Goal: Task Accomplishment & Management: Manage account settings

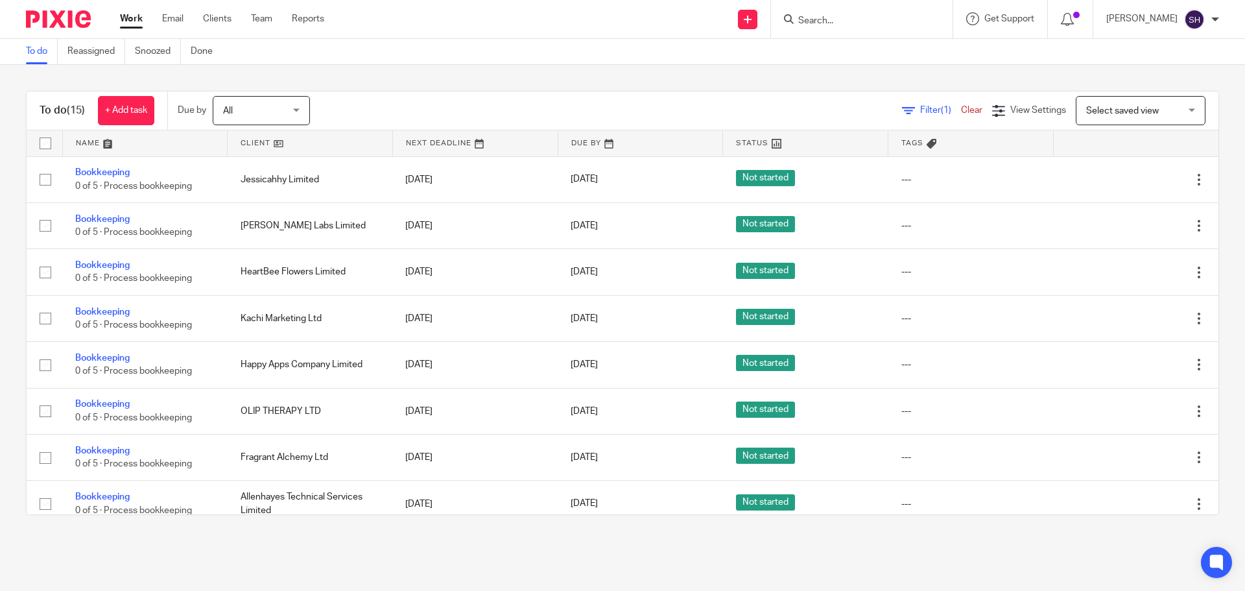
scroll to position [342, 0]
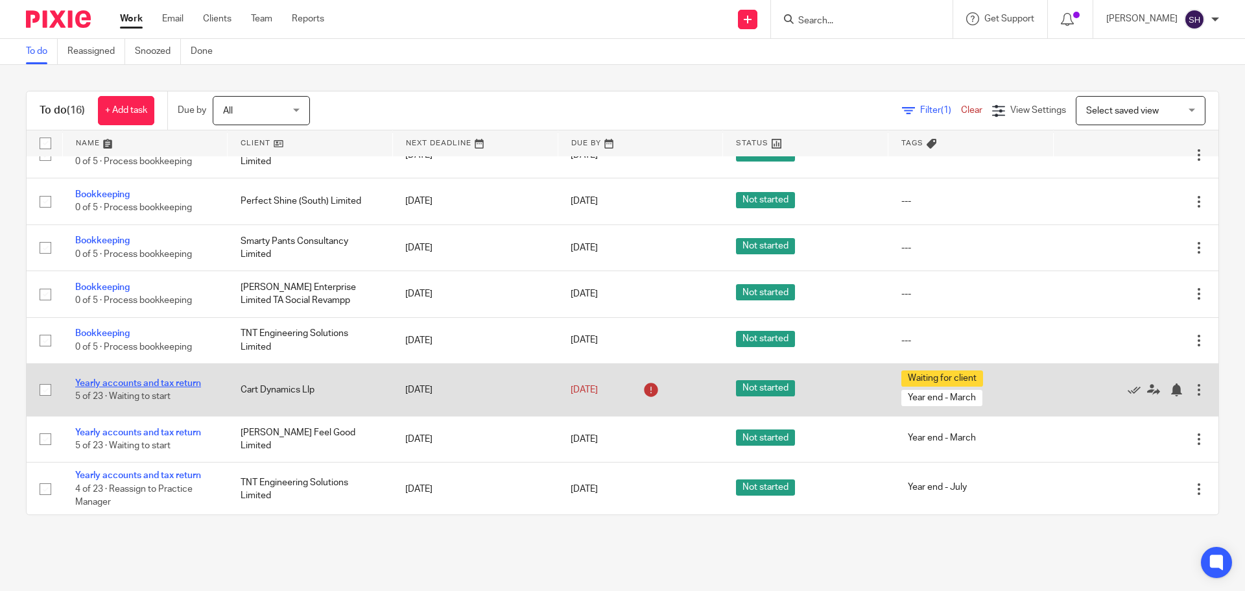
scroll to position [396, 0]
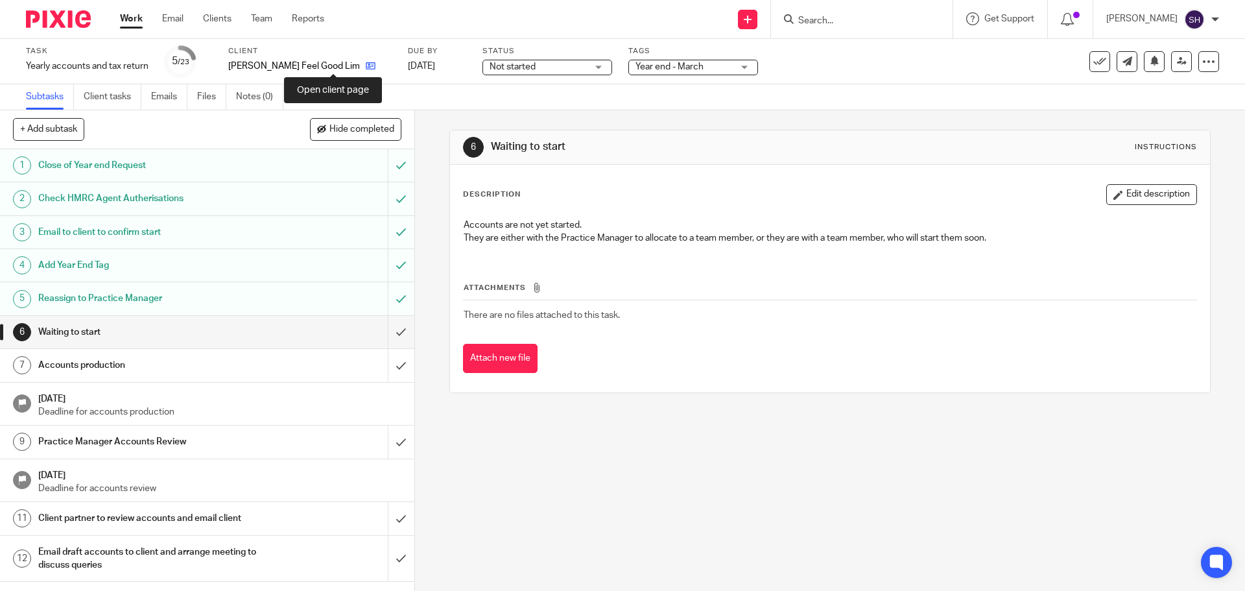
click at [366, 66] on icon at bounding box center [371, 66] width 10 height 10
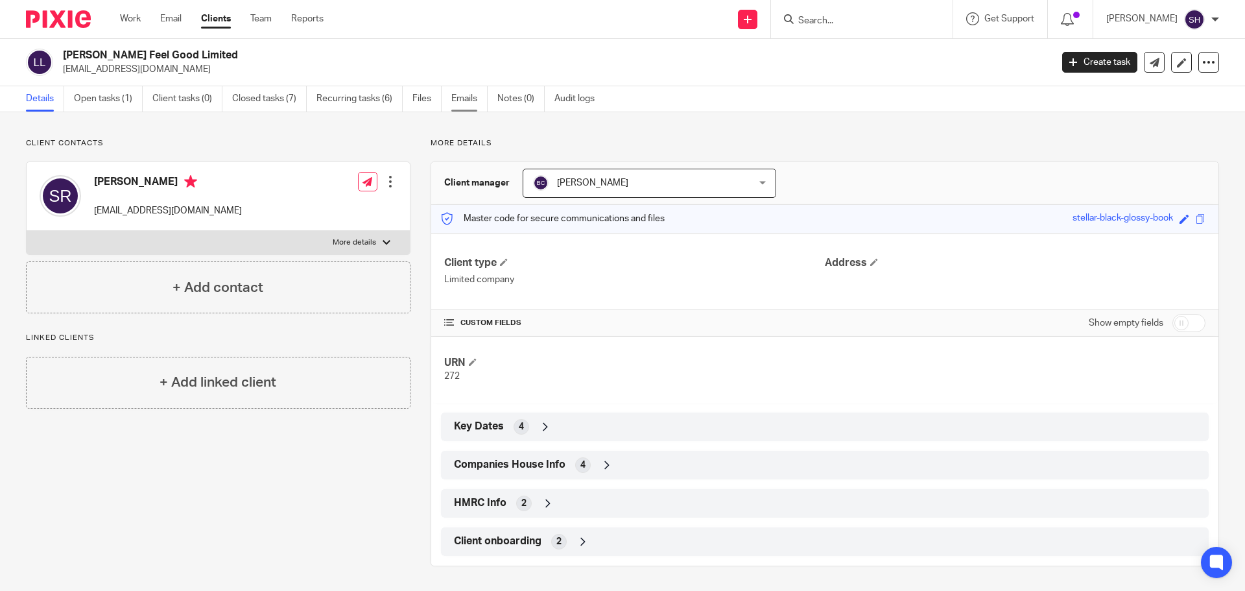
click at [456, 98] on link "Emails" at bounding box center [469, 98] width 36 height 25
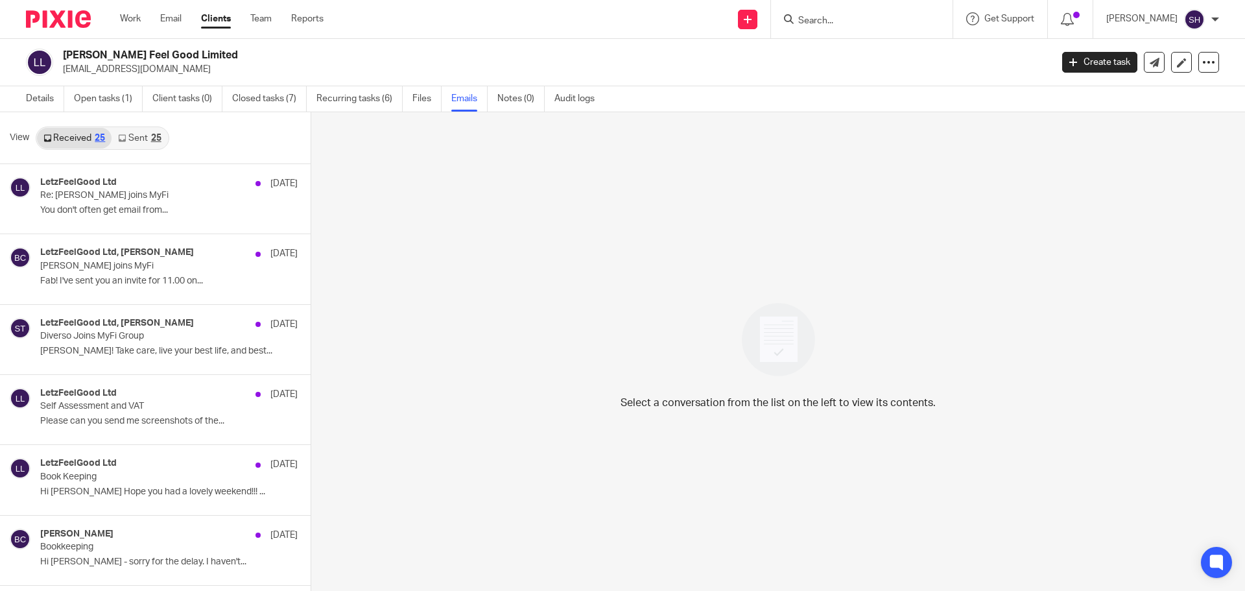
click at [137, 144] on link "Sent 25" at bounding box center [140, 138] width 56 height 21
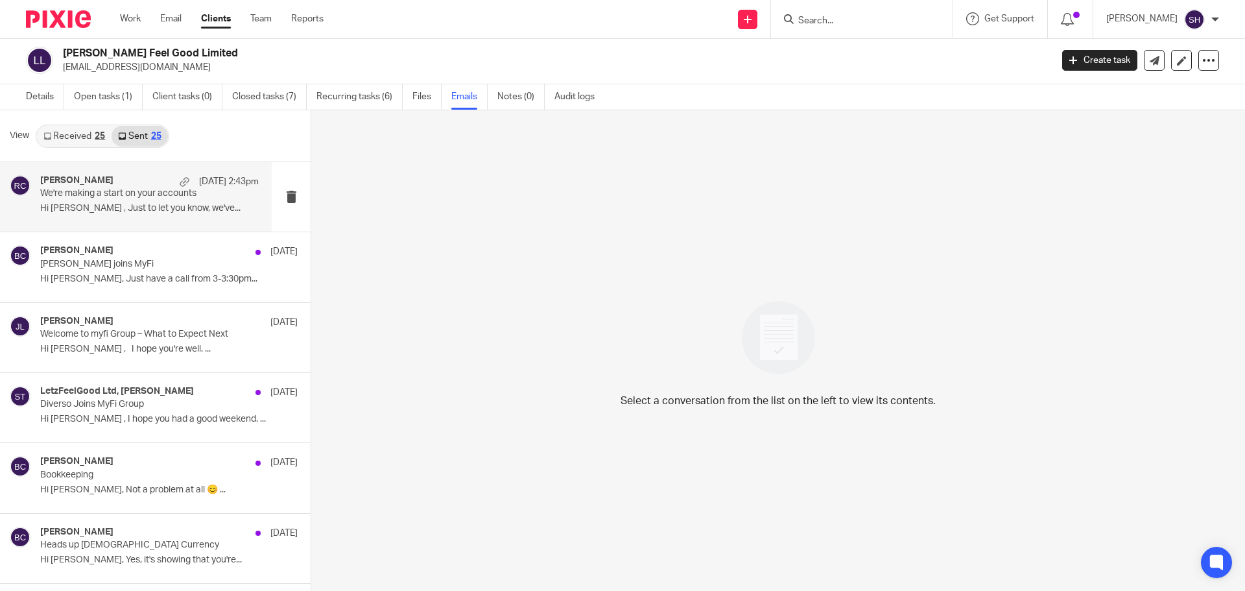
click at [130, 223] on div "Rebecca Cole 15 Aug 2:43pm We're making a start on your accounts Hi Selene , Ju…" at bounding box center [136, 196] width 272 height 69
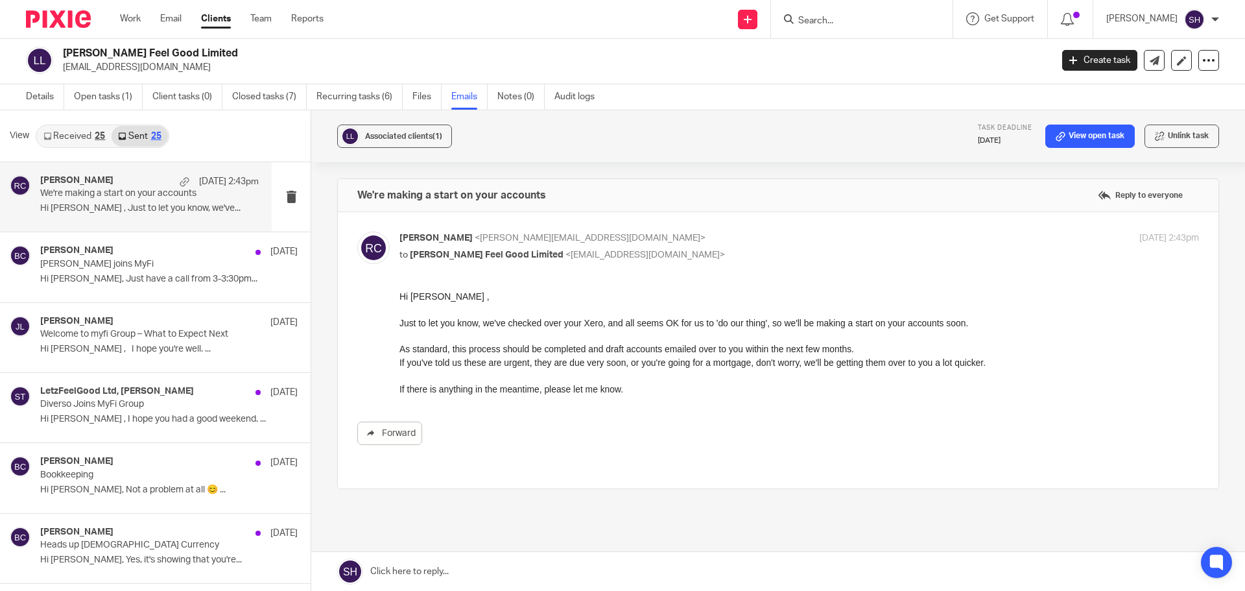
scroll to position [0, 0]
click at [148, 290] on div "Becky Cole 13 Aug Diverso joins MyFi Hi Selene, Just have a call from 3-3:30pm.…" at bounding box center [136, 266] width 272 height 69
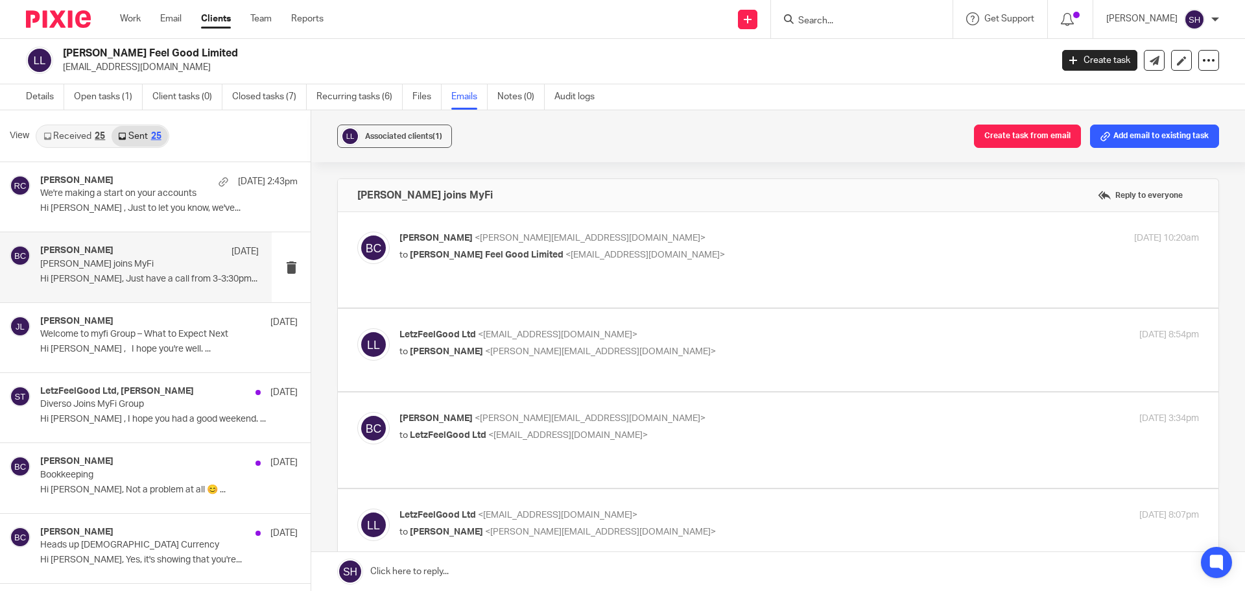
click at [697, 259] on p "to Letz Feel Good Limited <letzfeelgood@gmail.com>" at bounding box center [665, 255] width 533 height 14
checkbox input "true"
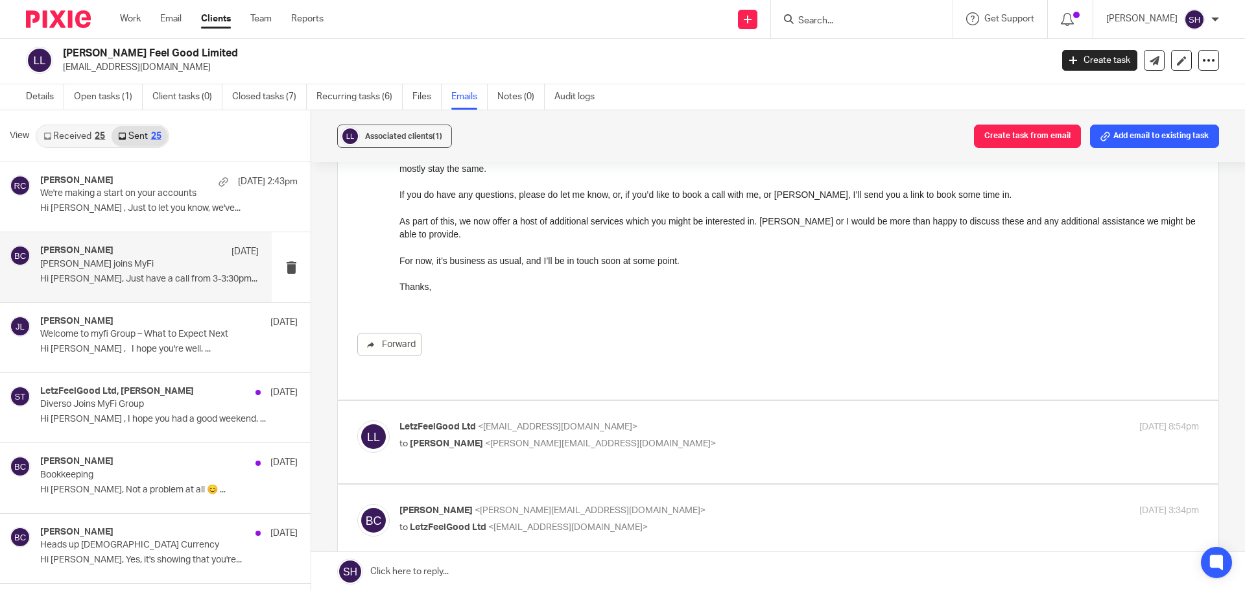
scroll to position [195, 0]
click at [639, 420] on p "LetzFeelGood Ltd <letzfeelgood@gmail.com>" at bounding box center [665, 427] width 533 height 14
checkbox input "true"
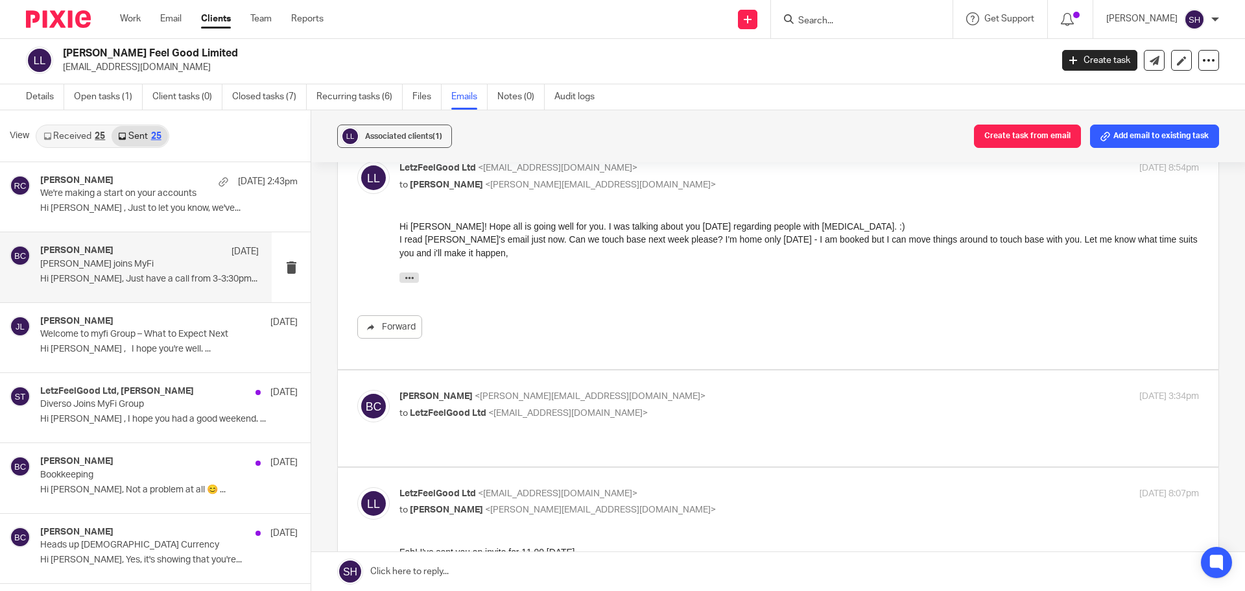
scroll to position [454, 0]
click at [690, 405] on p "to LetzFeelGood Ltd <letzfeelgood@gmail.com>" at bounding box center [665, 412] width 533 height 14
checkbox input "true"
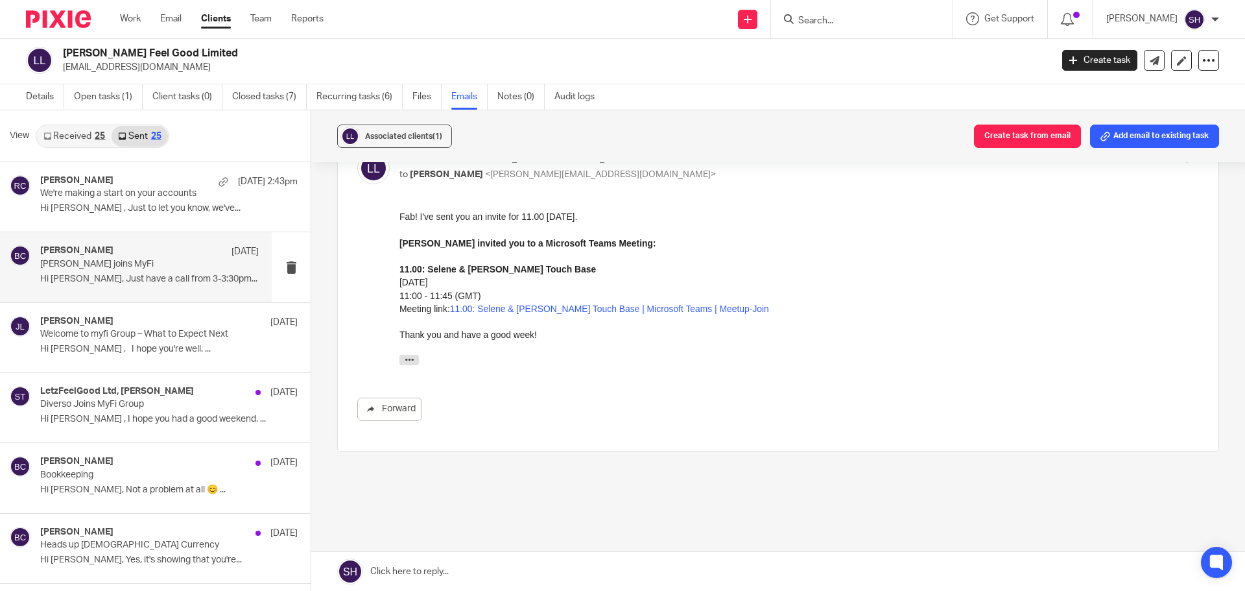
scroll to position [1034, 0]
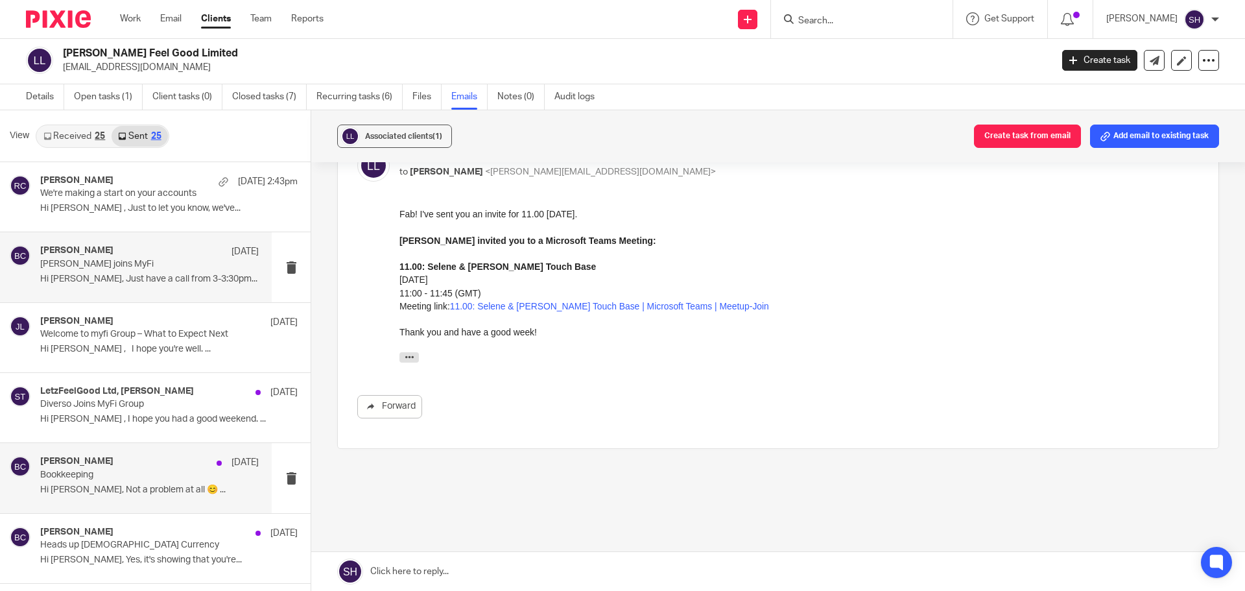
click at [150, 462] on div "Becky Cole 28 Jul" at bounding box center [149, 462] width 219 height 13
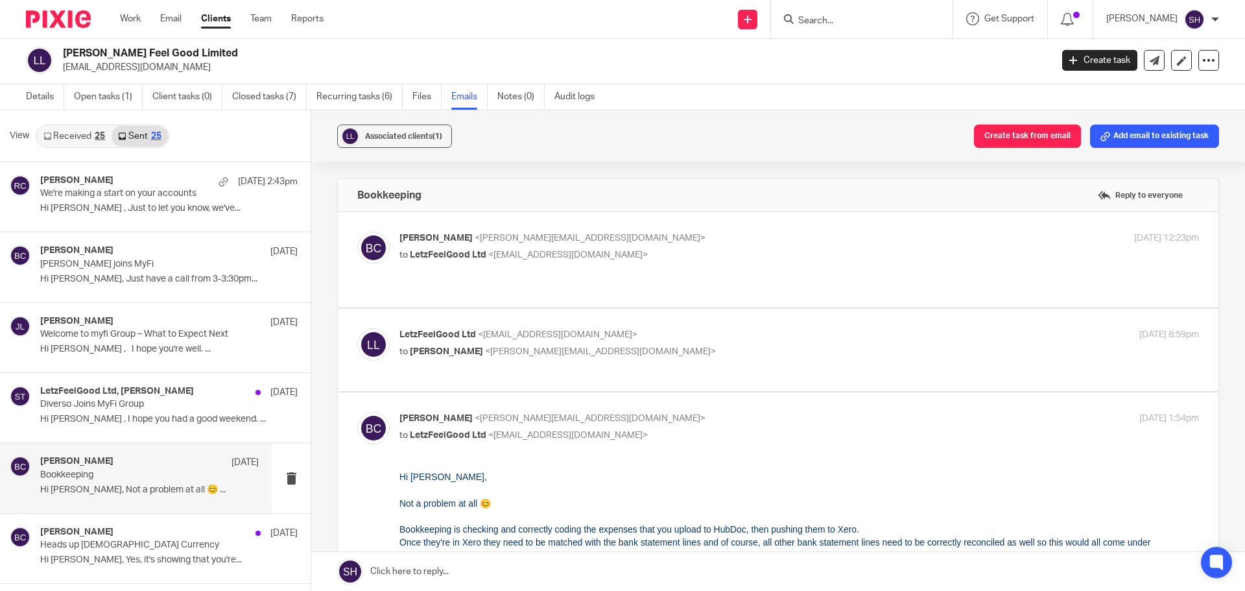
scroll to position [0, 0]
click at [652, 276] on label at bounding box center [778, 259] width 881 height 95
click at [357, 232] on input "checkbox" at bounding box center [357, 231] width 1 height 1
checkbox input "true"
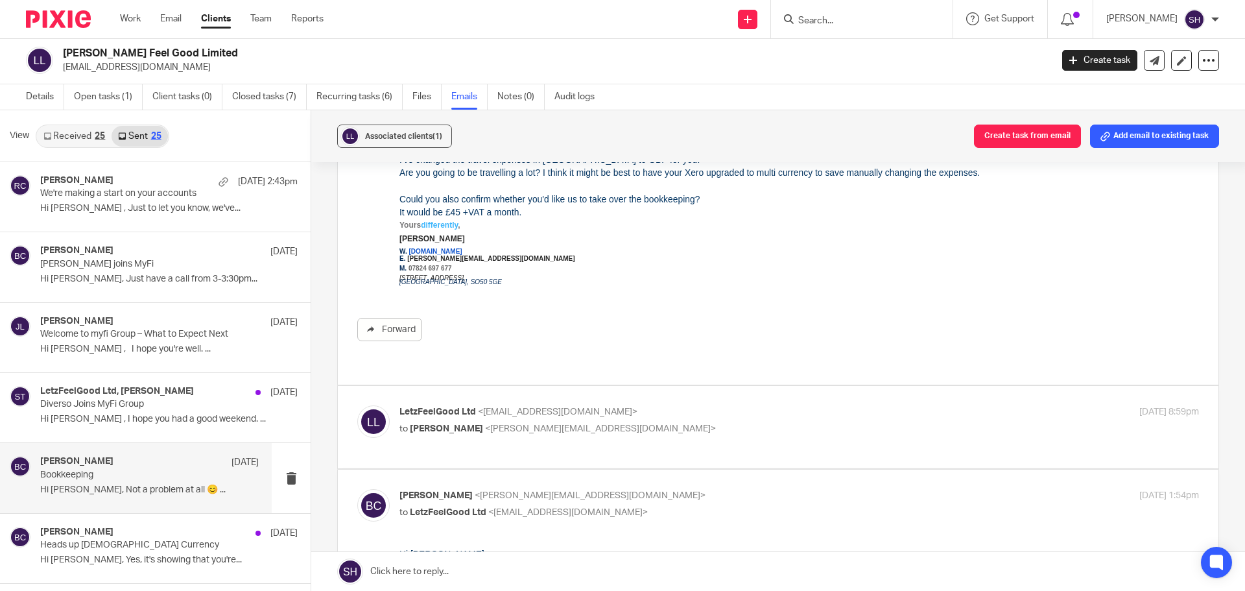
scroll to position [259, 0]
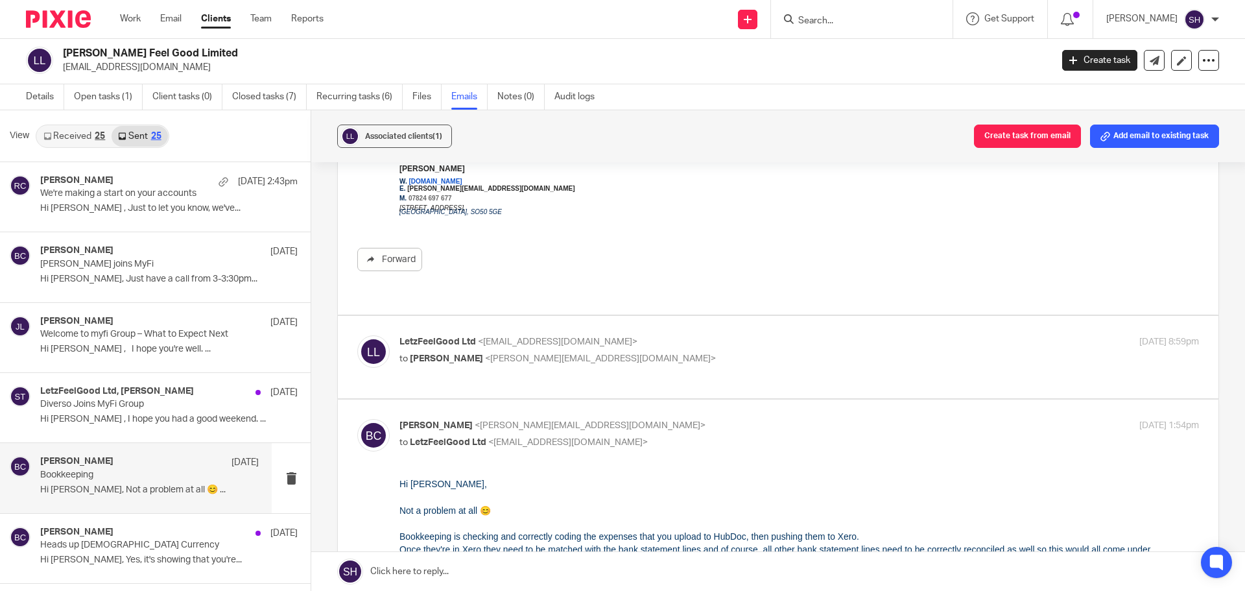
click at [659, 335] on p "LetzFeelGood Ltd <letzfeelgood@gmail.com>" at bounding box center [665, 342] width 533 height 14
checkbox input "true"
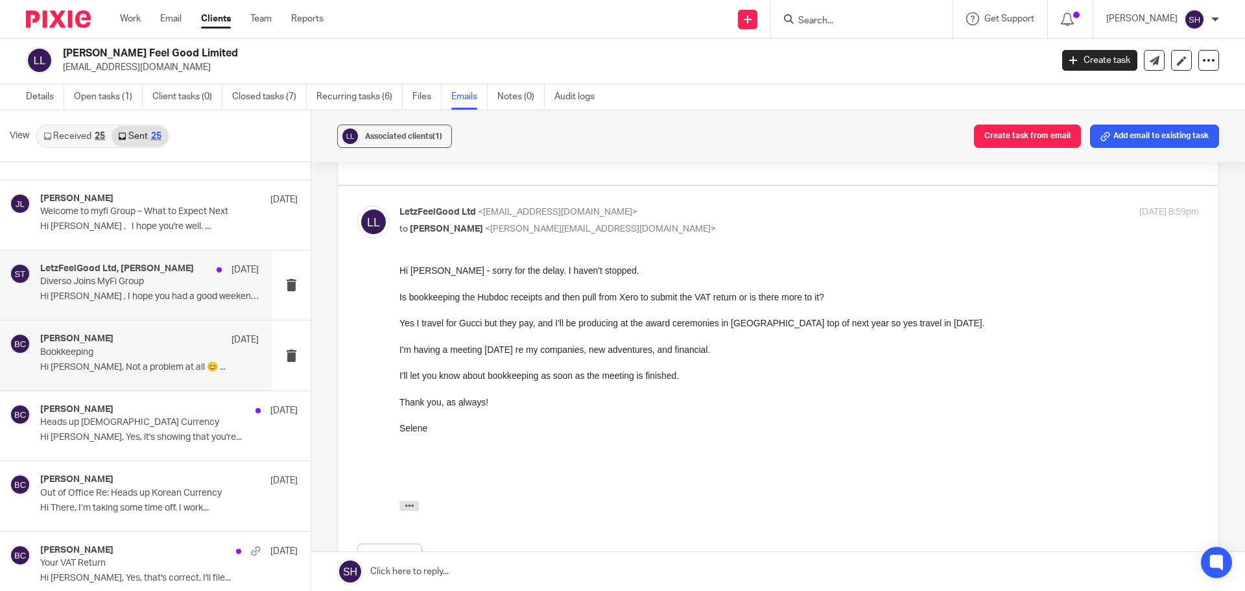
scroll to position [130, 0]
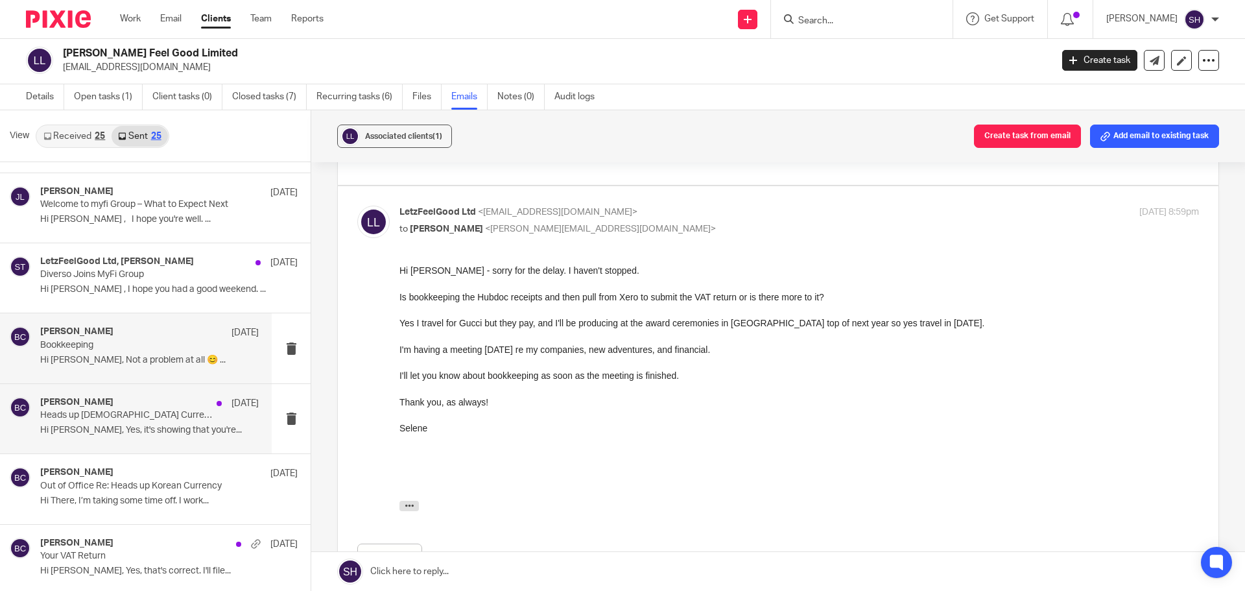
click at [125, 441] on div "Becky Cole 15 Jul Heads up Korean Currency Hi Selene, Yes, it's showing that yo…" at bounding box center [136, 418] width 272 height 69
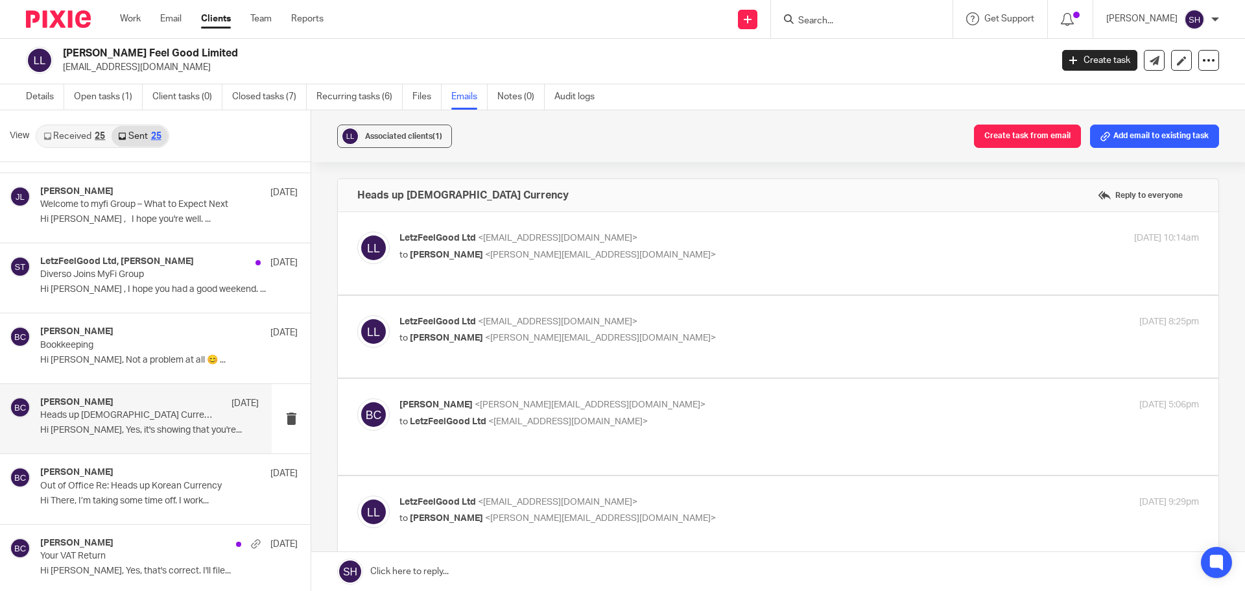
scroll to position [0, 0]
click at [627, 250] on p "to Becky Cole <becky@wearediverso.com>" at bounding box center [665, 255] width 533 height 14
checkbox input "true"
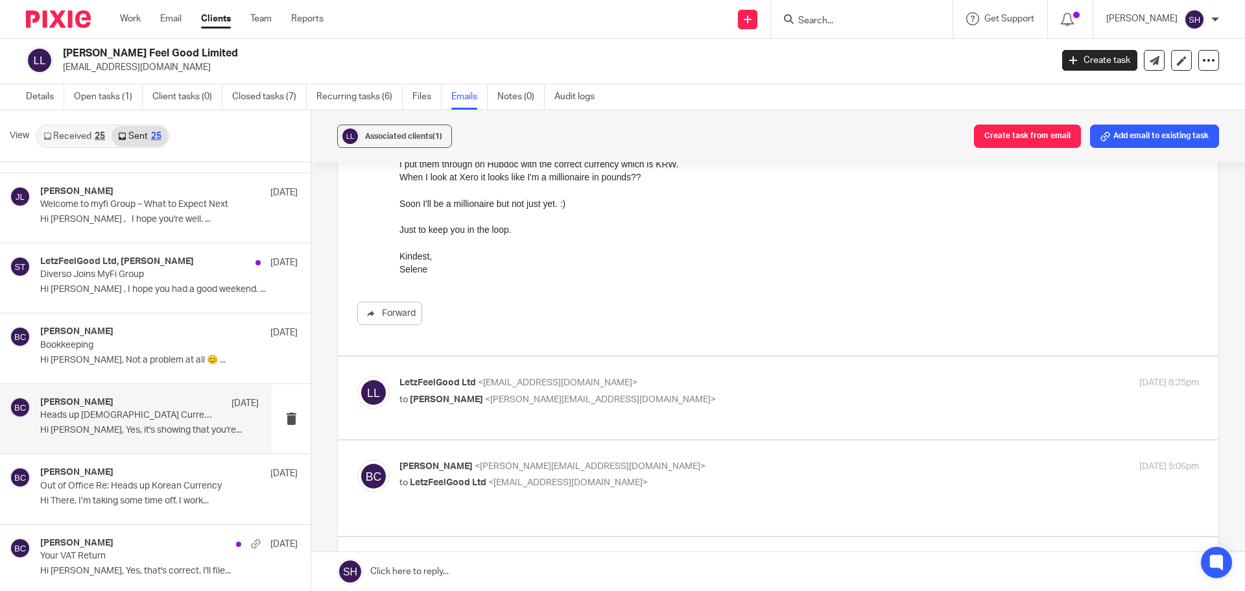
scroll to position [195, 0]
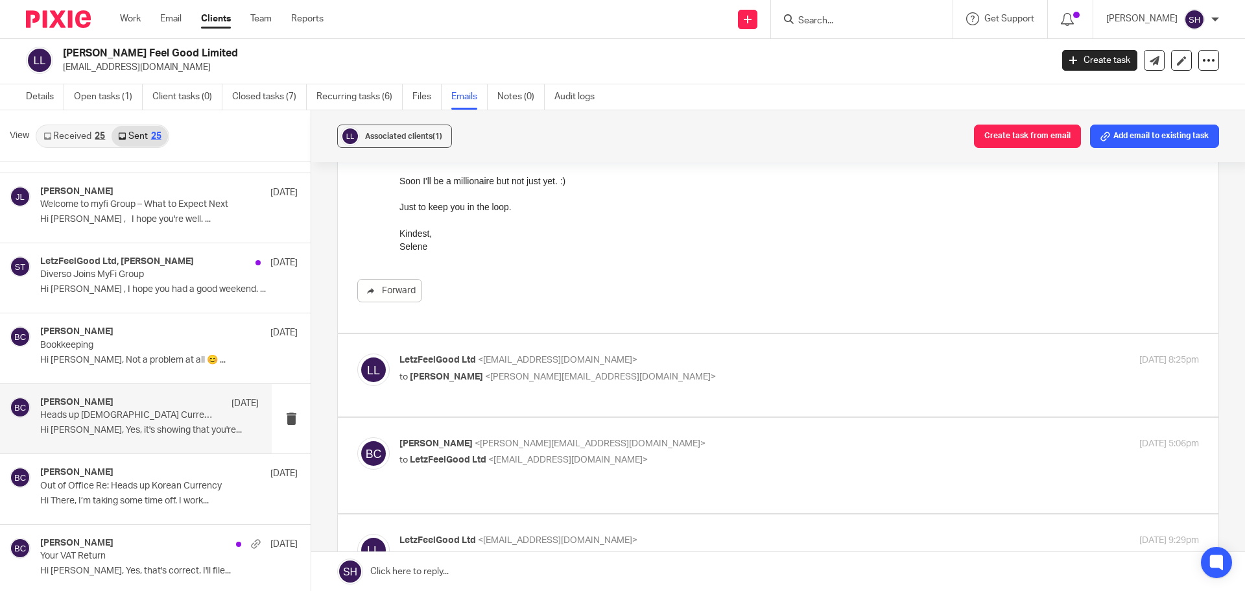
click at [657, 379] on p "to Becky Cole <becky@wearediverso.com>" at bounding box center [665, 377] width 533 height 14
checkbox input "true"
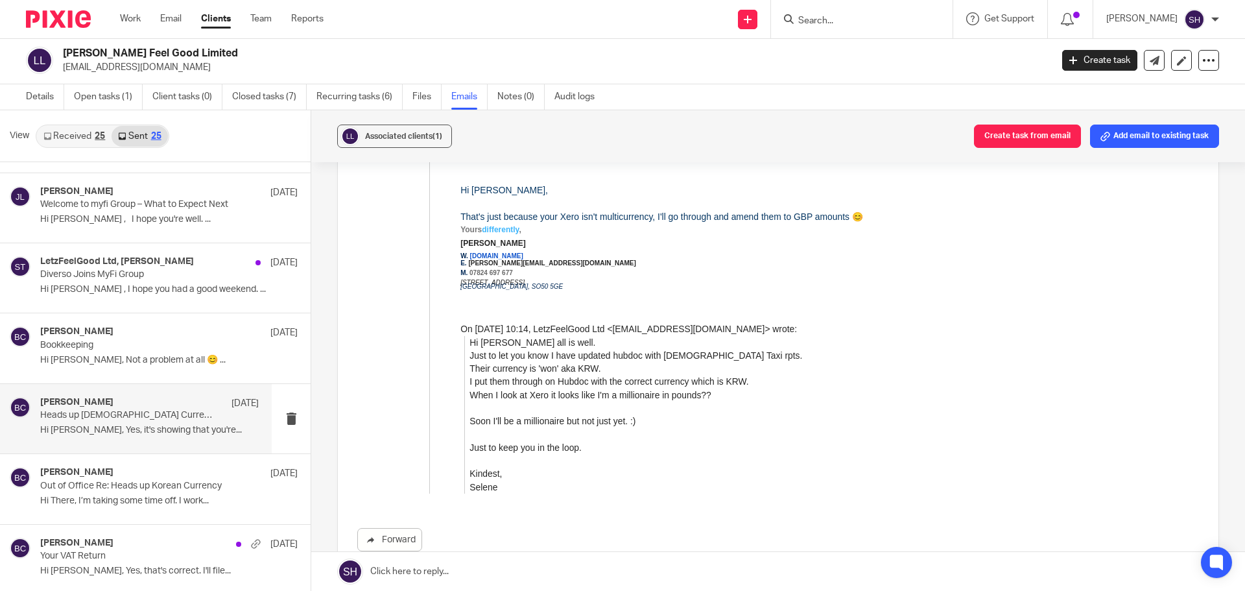
scroll to position [1881, 0]
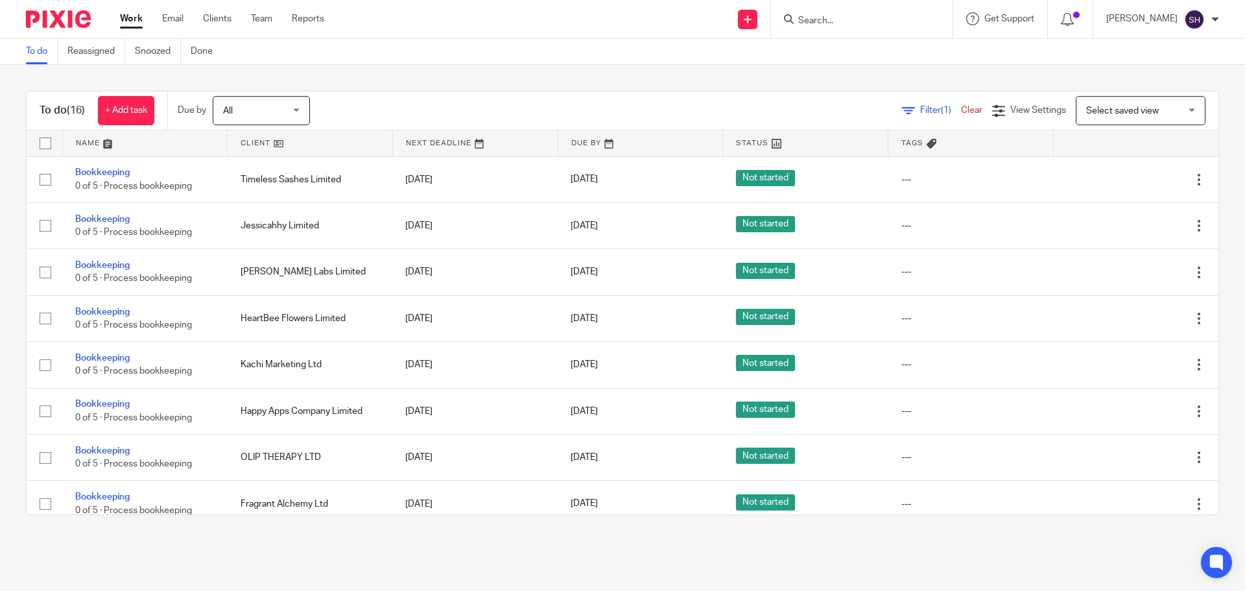
scroll to position [396, 0]
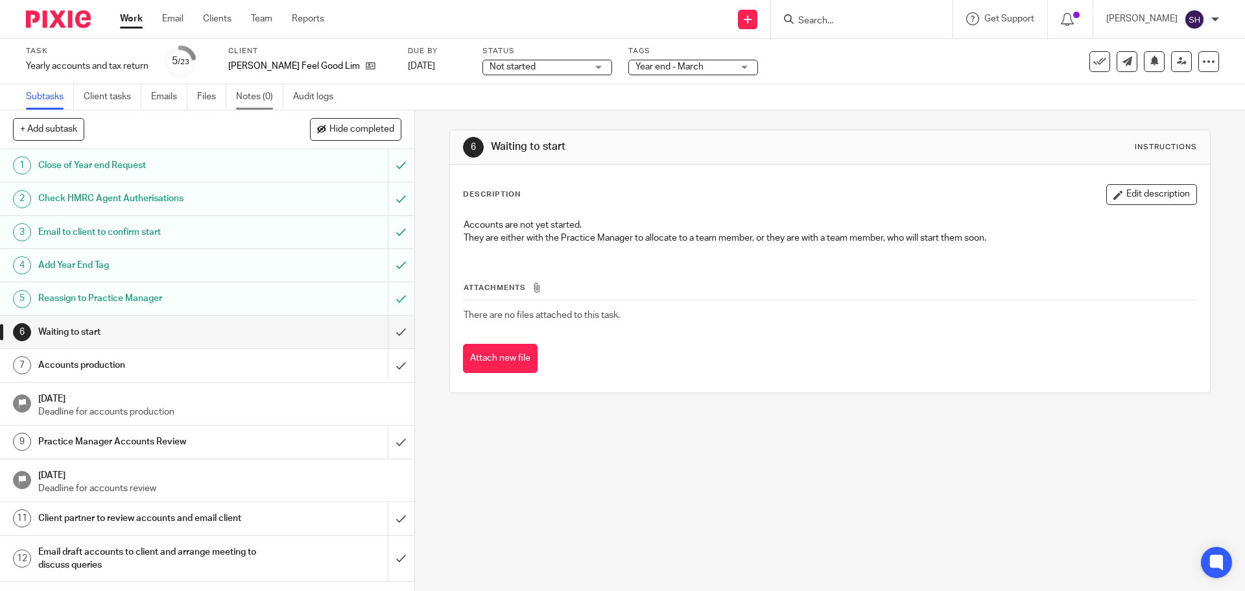
click at [246, 88] on link "Notes (0)" at bounding box center [259, 96] width 47 height 25
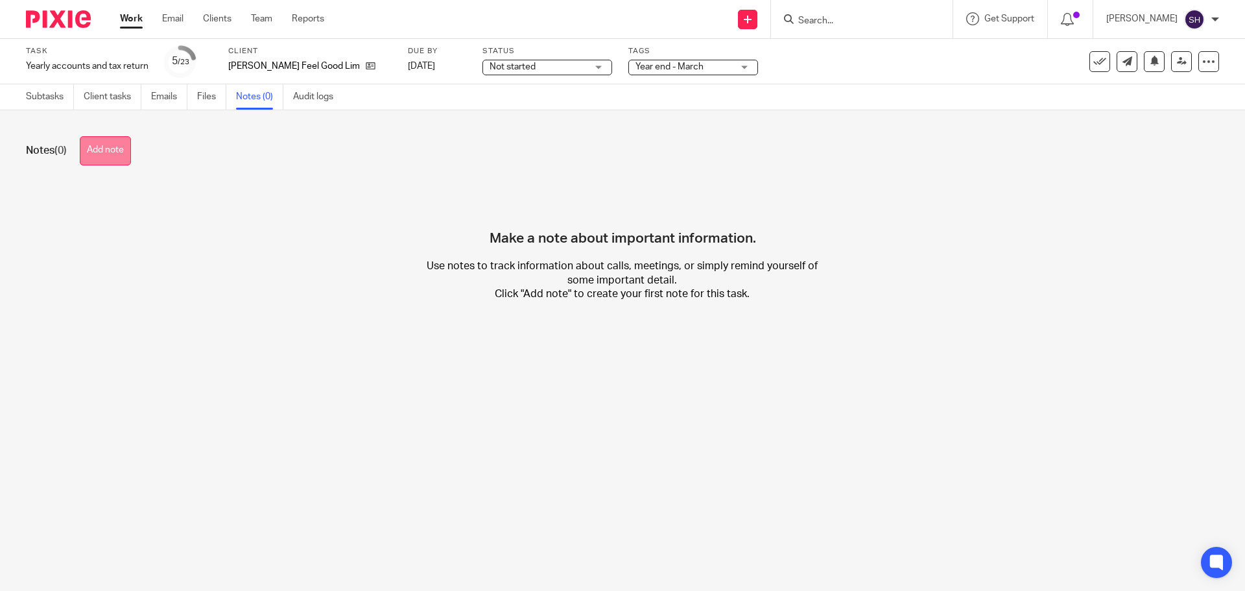
click at [101, 163] on button "Add note" at bounding box center [105, 150] width 51 height 29
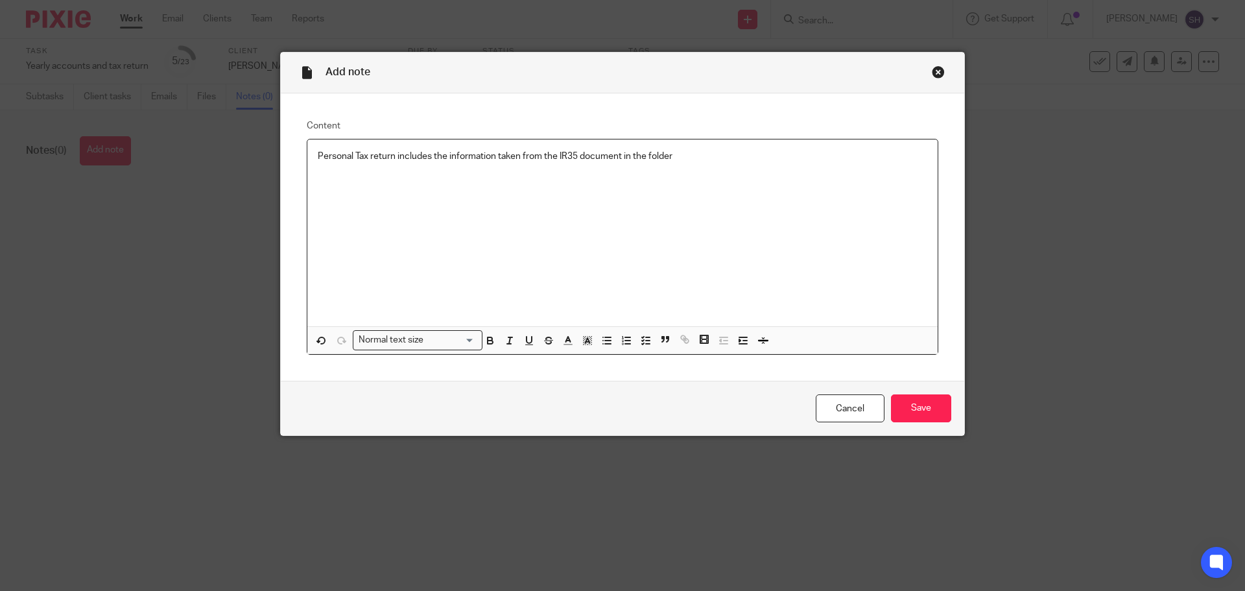
click at [946, 422] on div "Cancel Save" at bounding box center [623, 408] width 684 height 54
drag, startPoint x: 946, startPoint y: 422, endPoint x: 924, endPoint y: 414, distance: 23.6
click at [938, 422] on div "Cancel Save" at bounding box center [623, 408] width 684 height 54
click at [917, 408] on input "Save" at bounding box center [921, 408] width 60 height 28
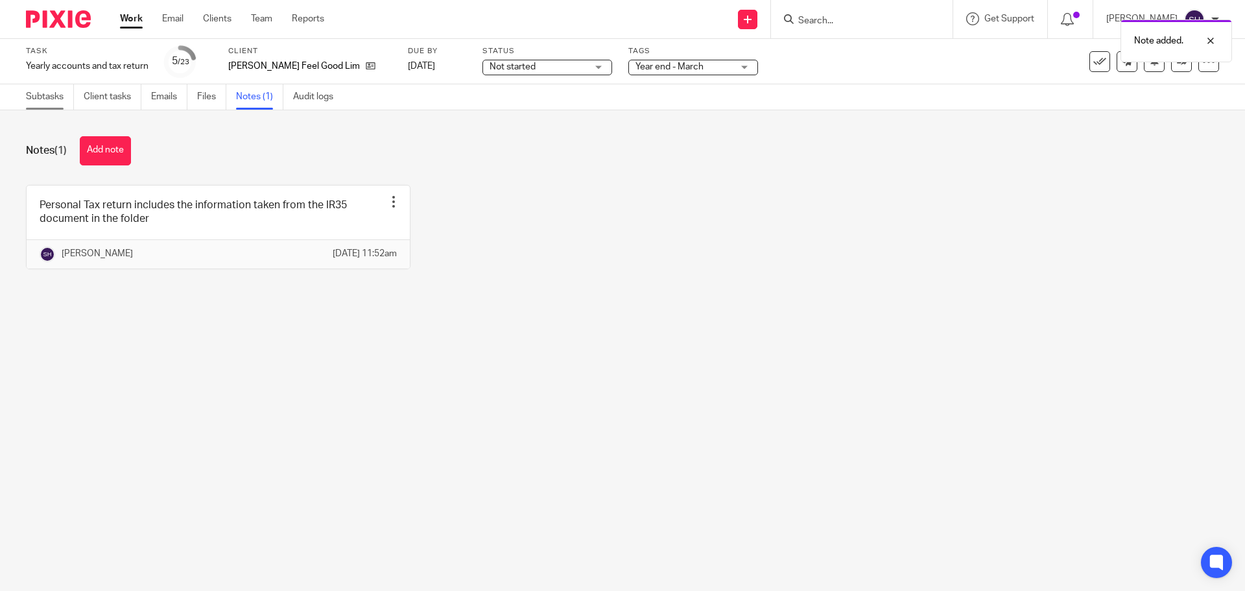
click at [56, 99] on link "Subtasks" at bounding box center [50, 96] width 48 height 25
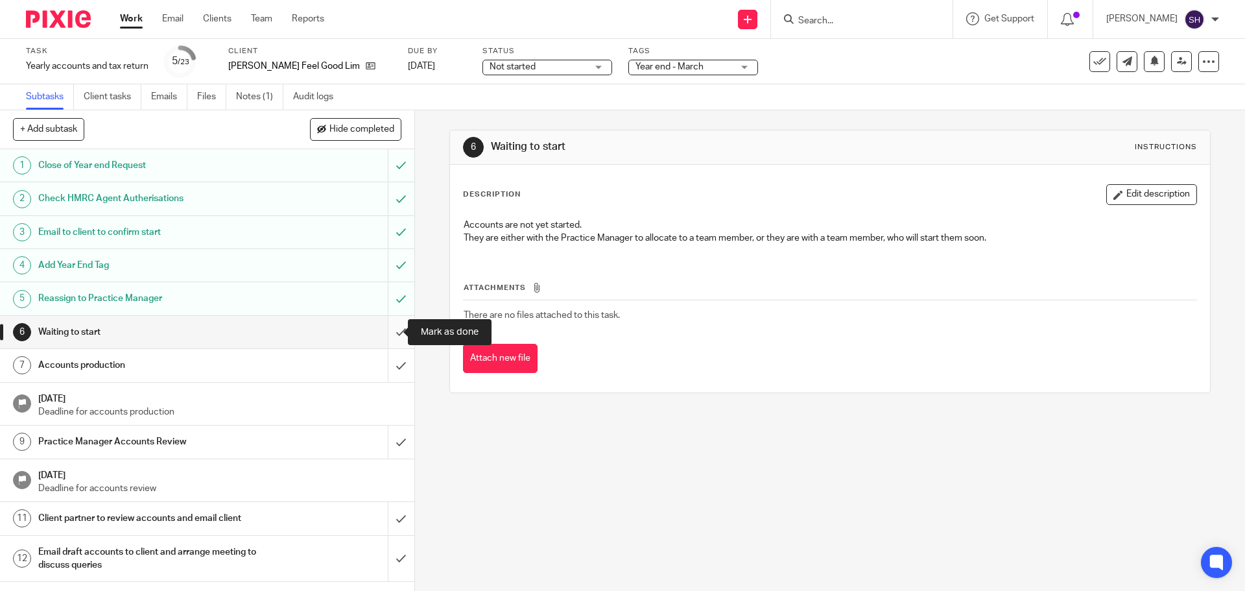
click at [393, 326] on input "submit" at bounding box center [207, 332] width 414 height 32
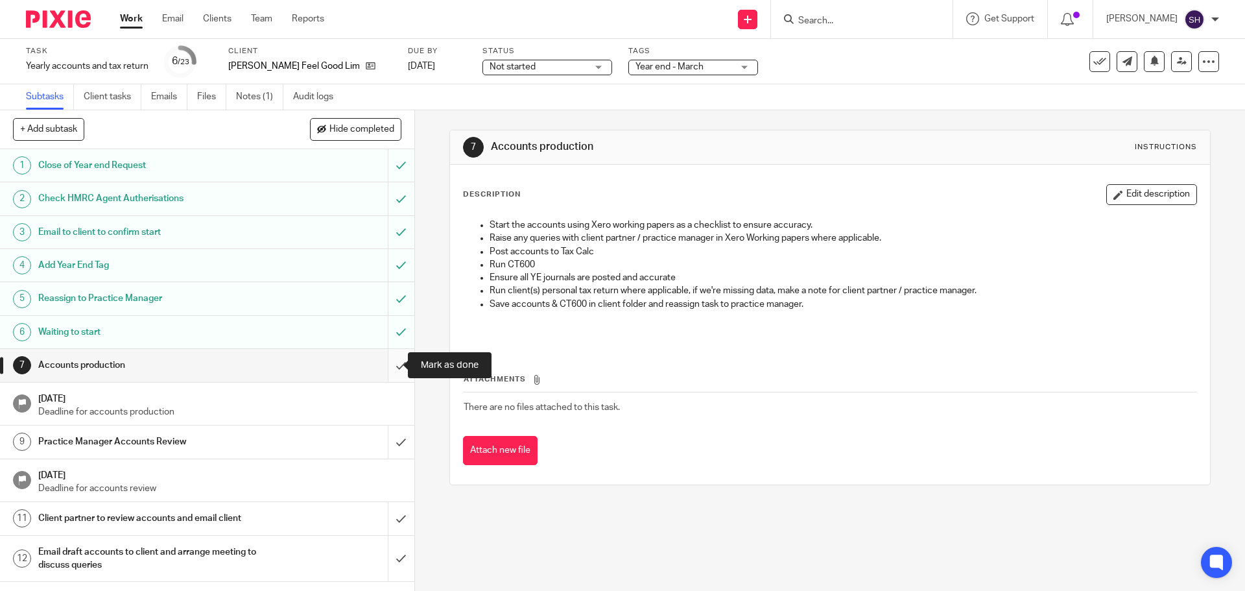
click at [385, 368] on input "submit" at bounding box center [207, 365] width 414 height 32
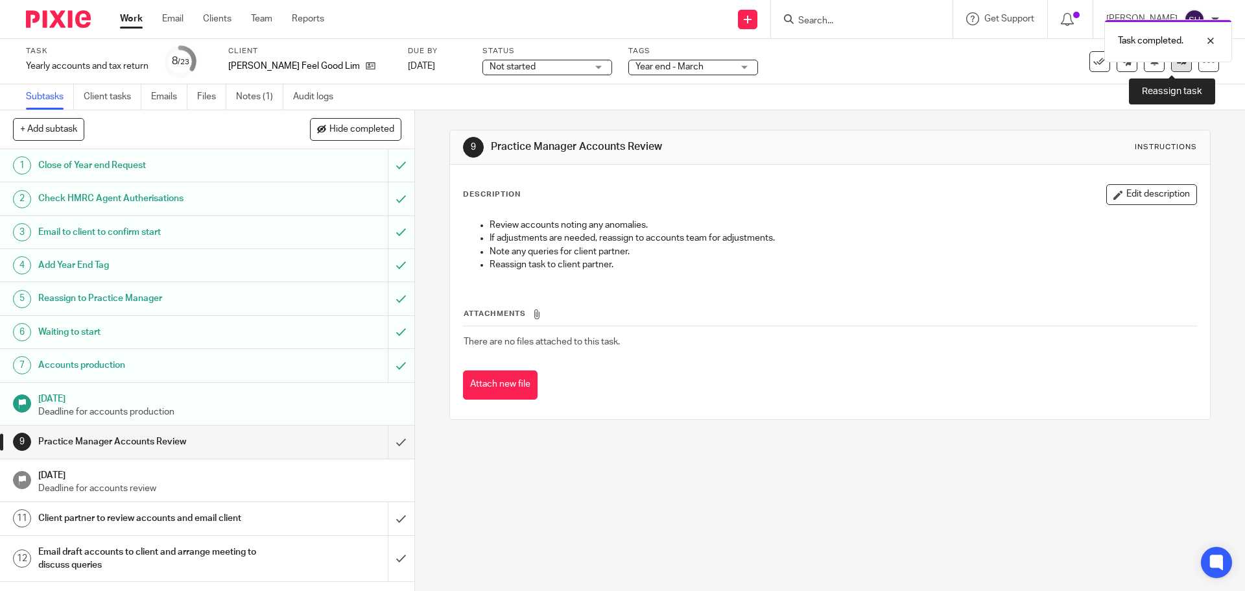
click at [1179, 71] on link at bounding box center [1181, 61] width 21 height 21
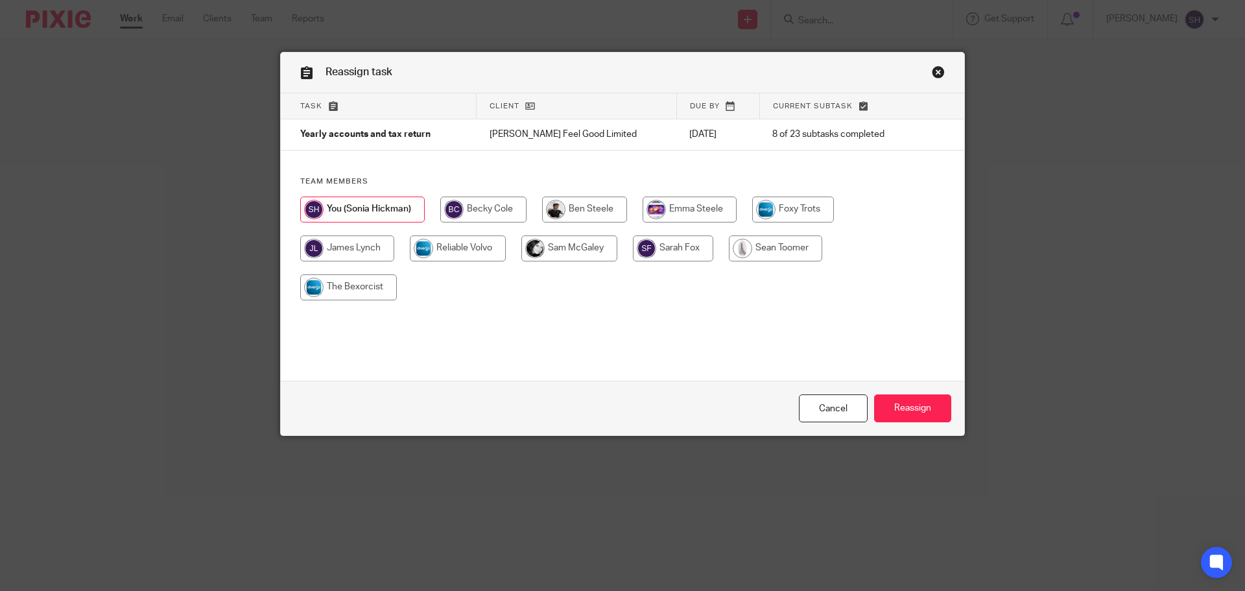
click at [467, 206] on input "radio" at bounding box center [483, 210] width 86 height 26
radio input "true"
click at [925, 420] on input "Reassign" at bounding box center [912, 408] width 77 height 28
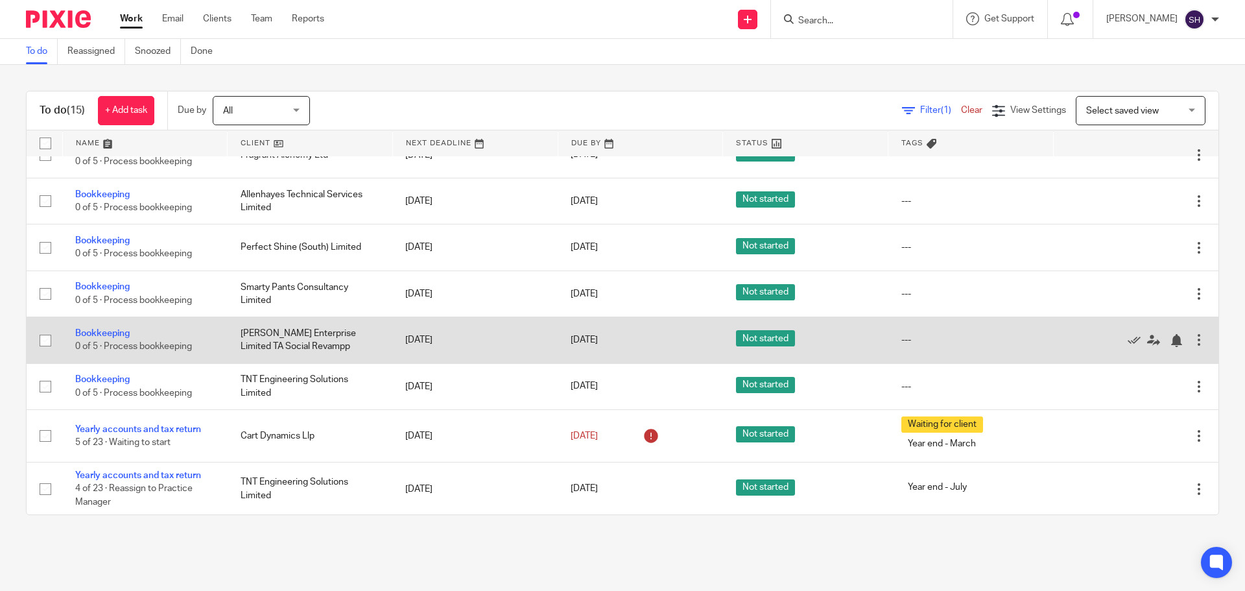
scroll to position [350, 0]
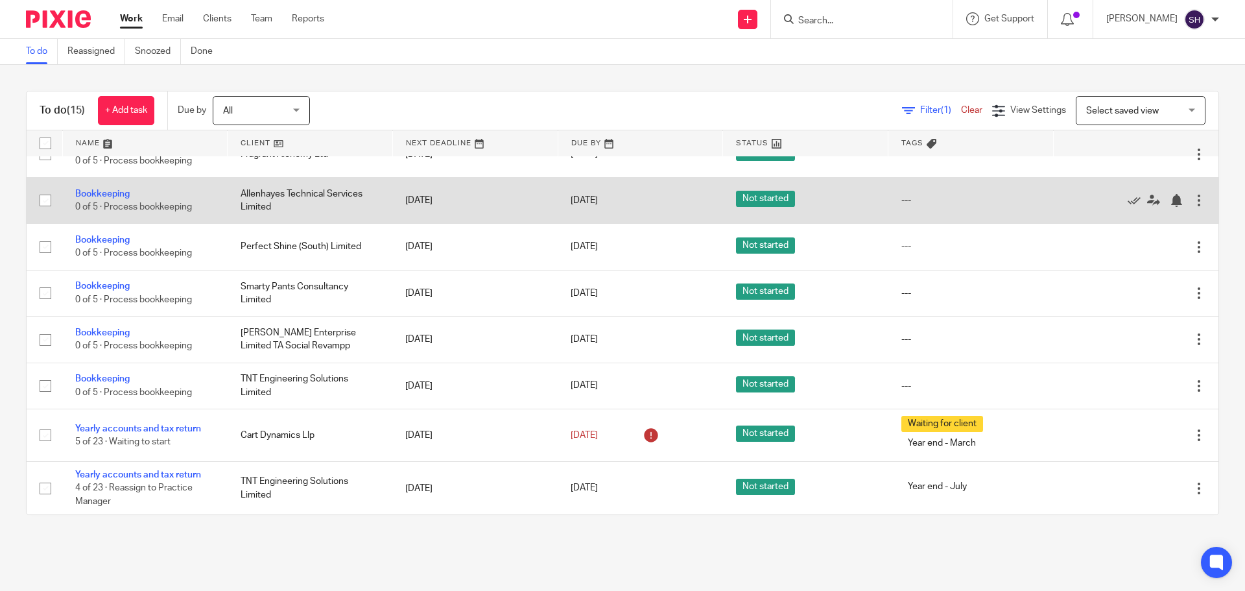
drag, startPoint x: 97, startPoint y: 195, endPoint x: 131, endPoint y: 201, distance: 34.3
click at [131, 201] on td "Bookkeeping 0 of 5 · Process bookkeeping" at bounding box center [144, 200] width 165 height 46
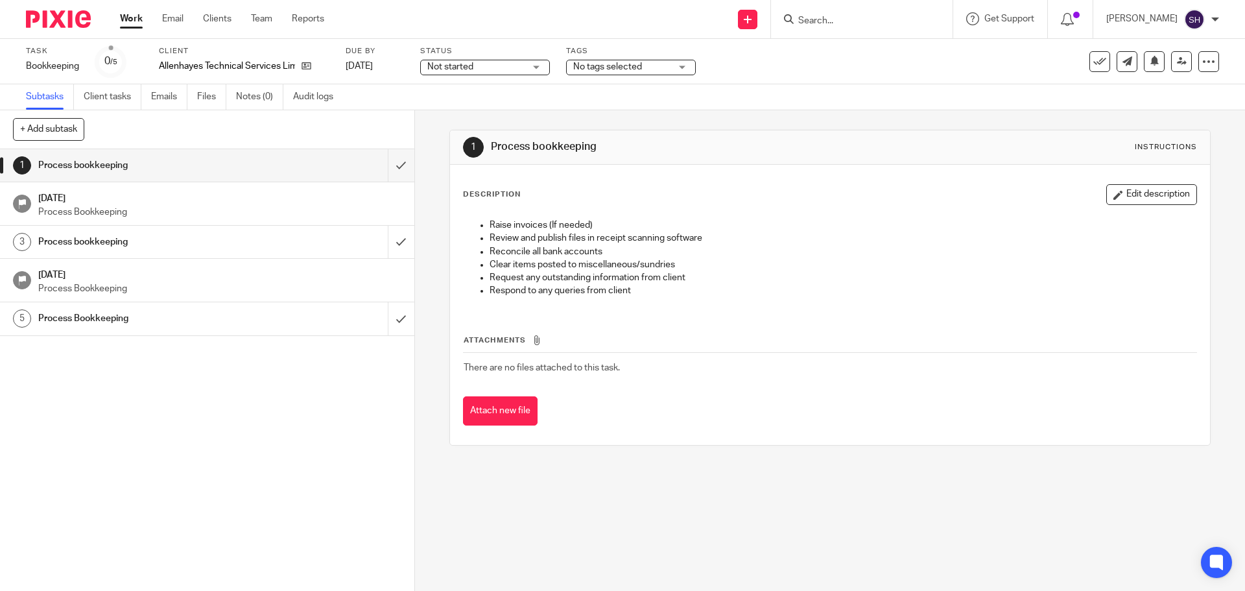
click at [813, 18] on input "Search" at bounding box center [855, 22] width 117 height 12
type input "runwa"
click at [853, 54] on link at bounding box center [914, 56] width 241 height 30
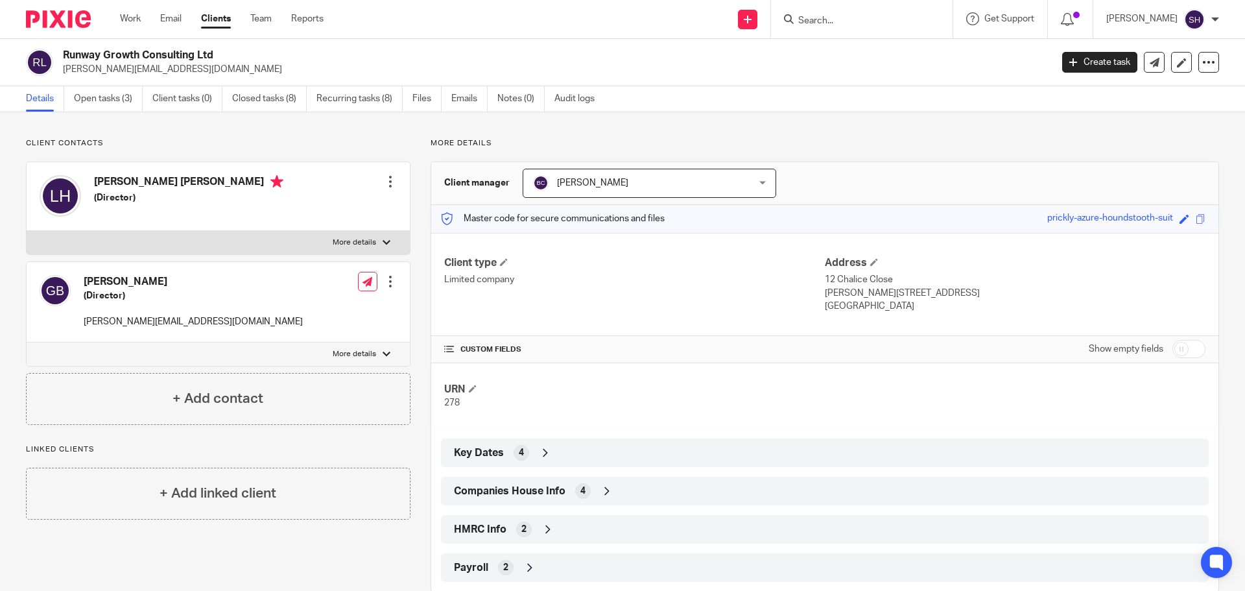
click at [562, 488] on div "Companies House Info 4" at bounding box center [825, 491] width 748 height 22
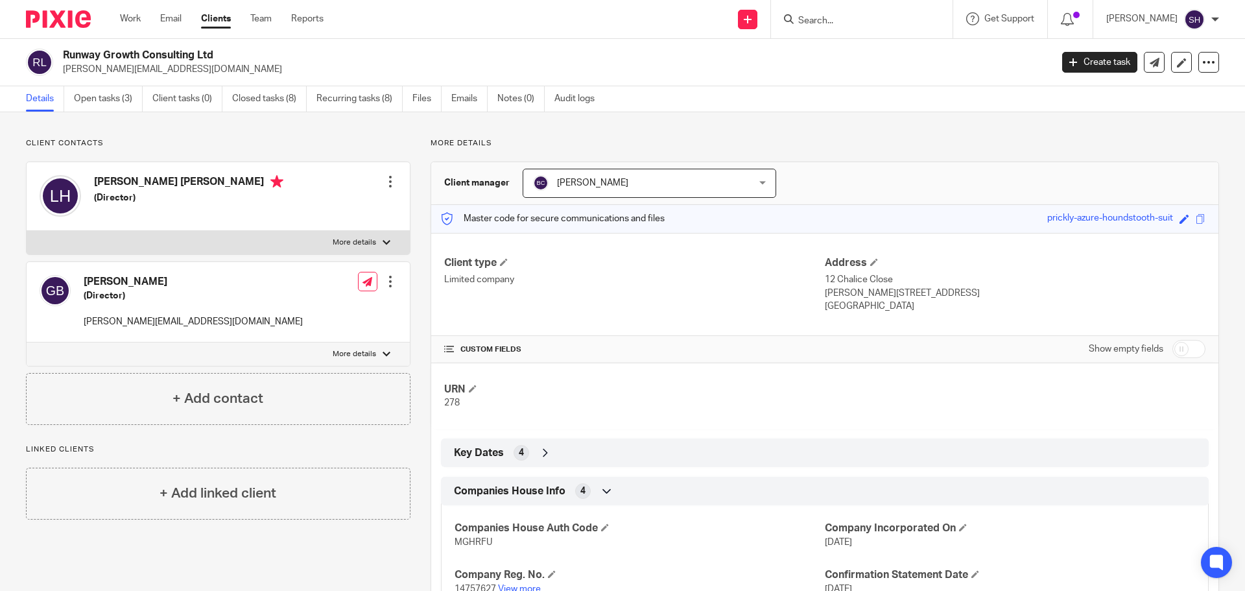
scroll to position [130, 0]
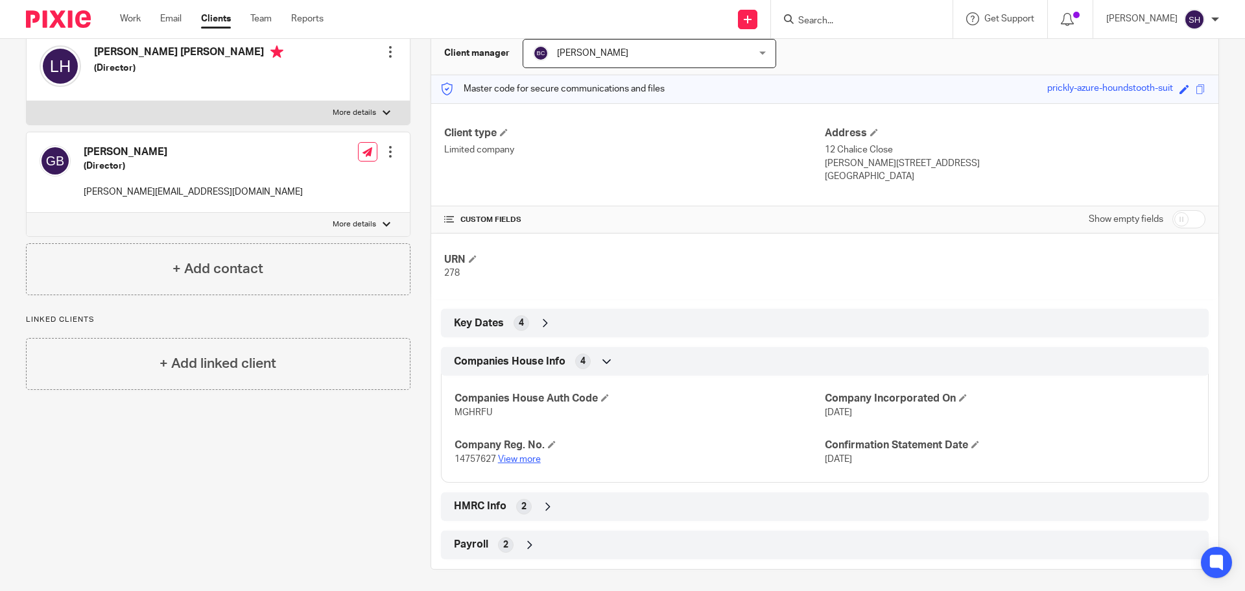
click at [518, 462] on link "View more" at bounding box center [519, 459] width 43 height 9
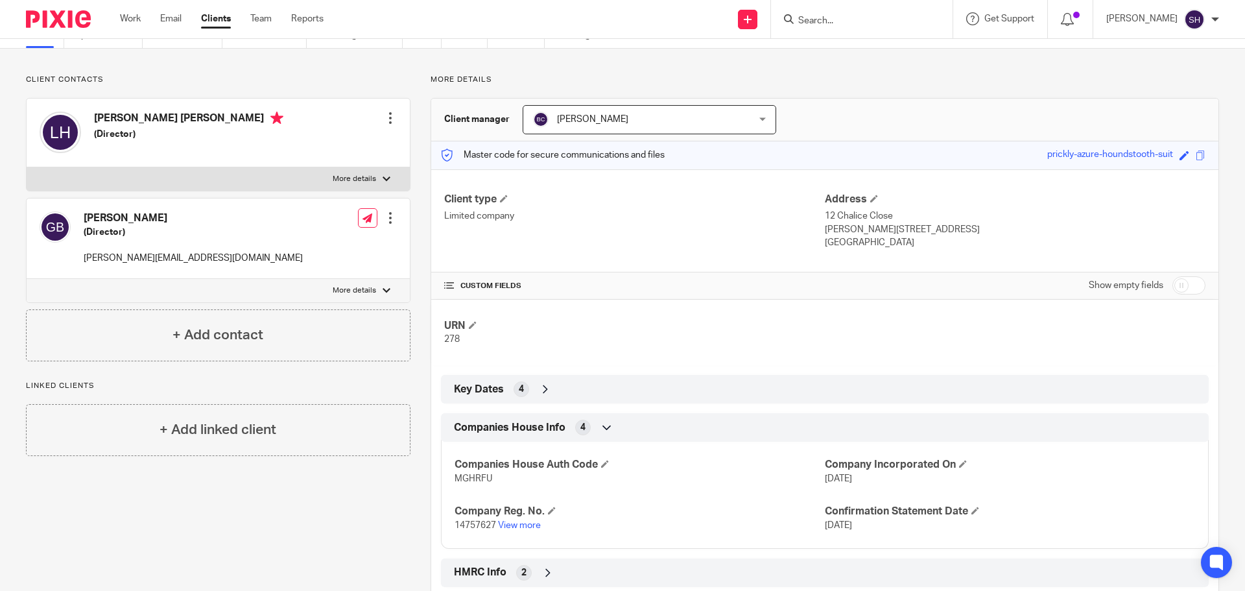
scroll to position [0, 0]
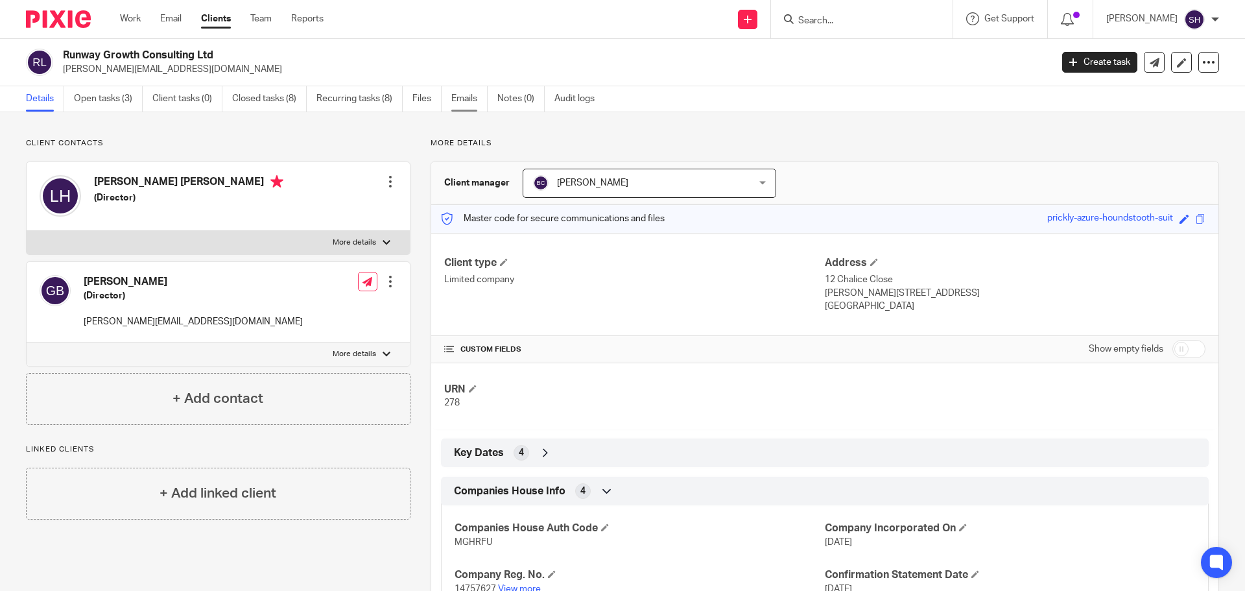
click at [461, 94] on link "Emails" at bounding box center [469, 98] width 36 height 25
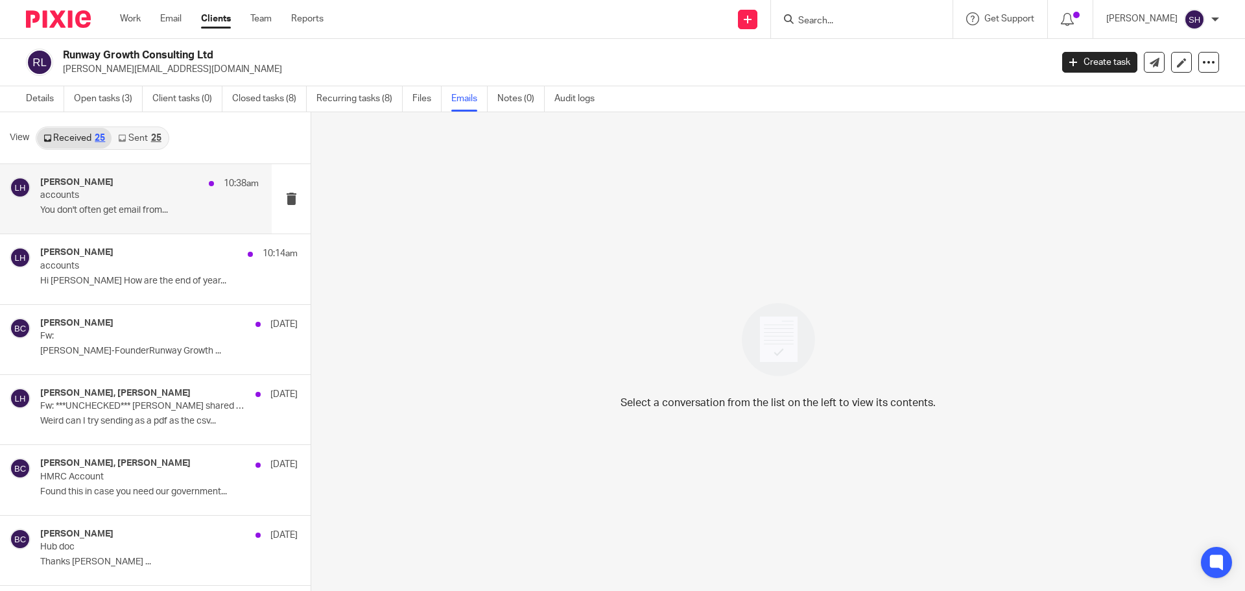
click at [129, 190] on p "accounts" at bounding box center [127, 195] width 175 height 11
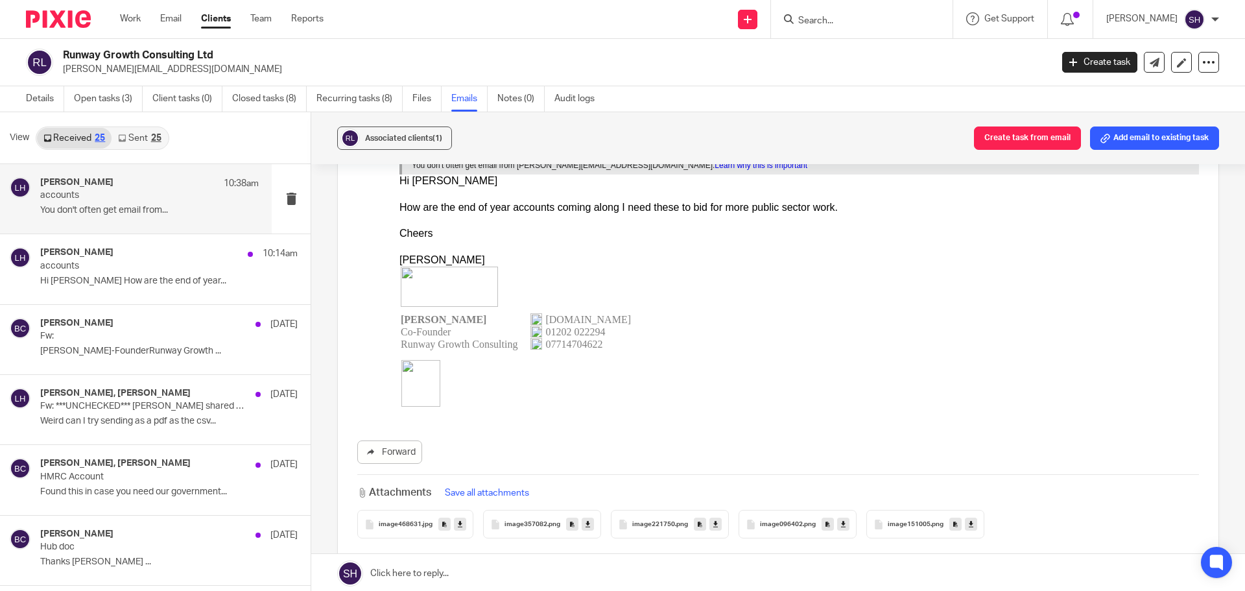
scroll to position [130, 0]
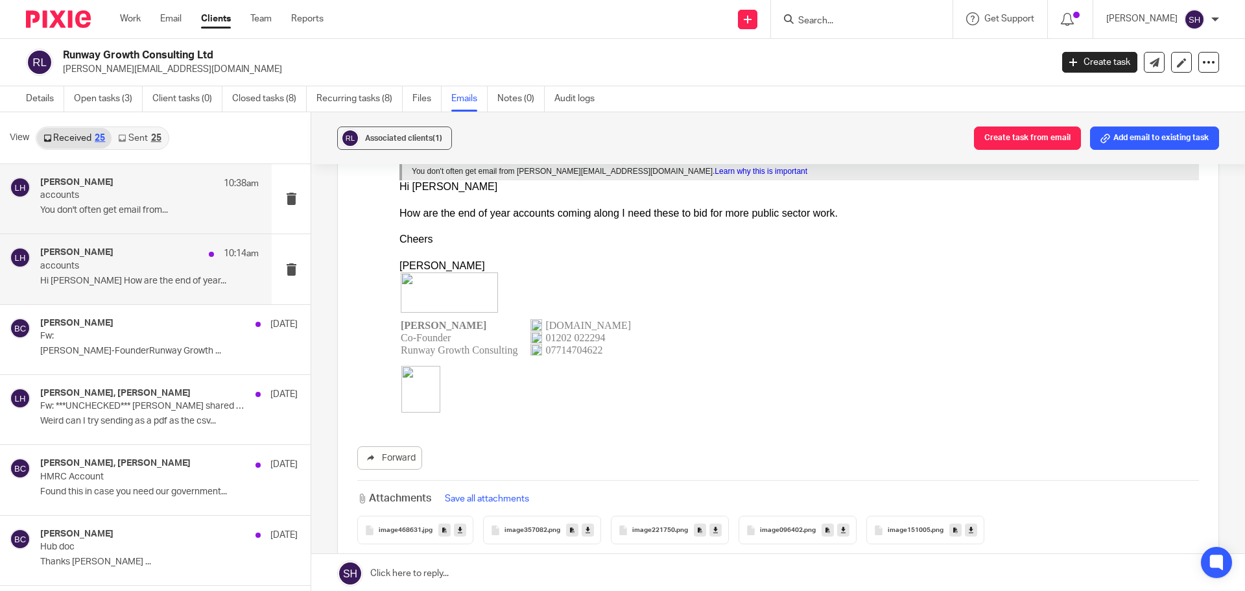
click at [161, 296] on div "Lee Hill 10:14am accounts Hi Becky How are the end of year..." at bounding box center [136, 268] width 272 height 69
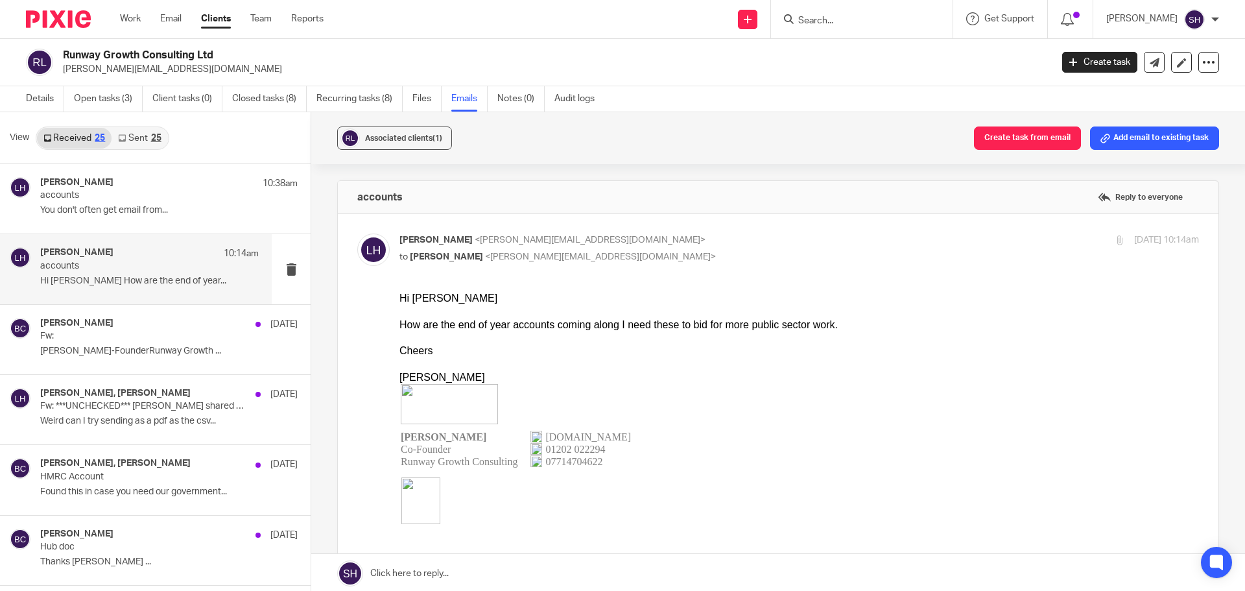
scroll to position [0, 0]
click at [153, 331] on p "Fw:" at bounding box center [127, 336] width 175 height 11
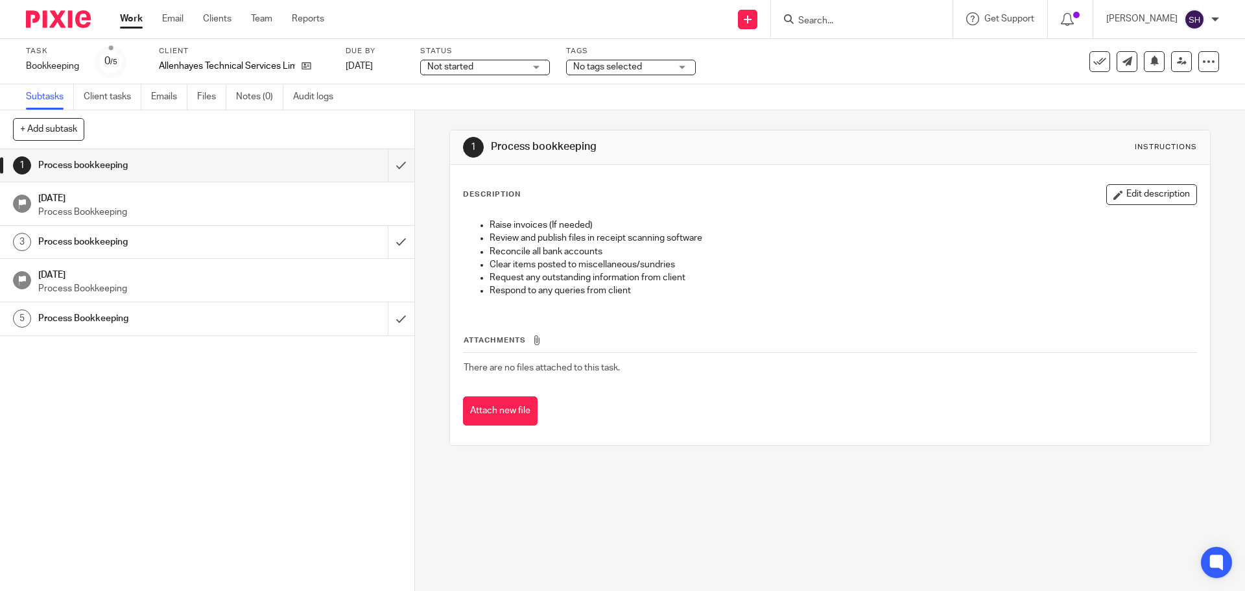
click at [820, 24] on input "Search" at bounding box center [855, 22] width 117 height 12
type input "vec"
click at [853, 51] on link at bounding box center [874, 50] width 161 height 19
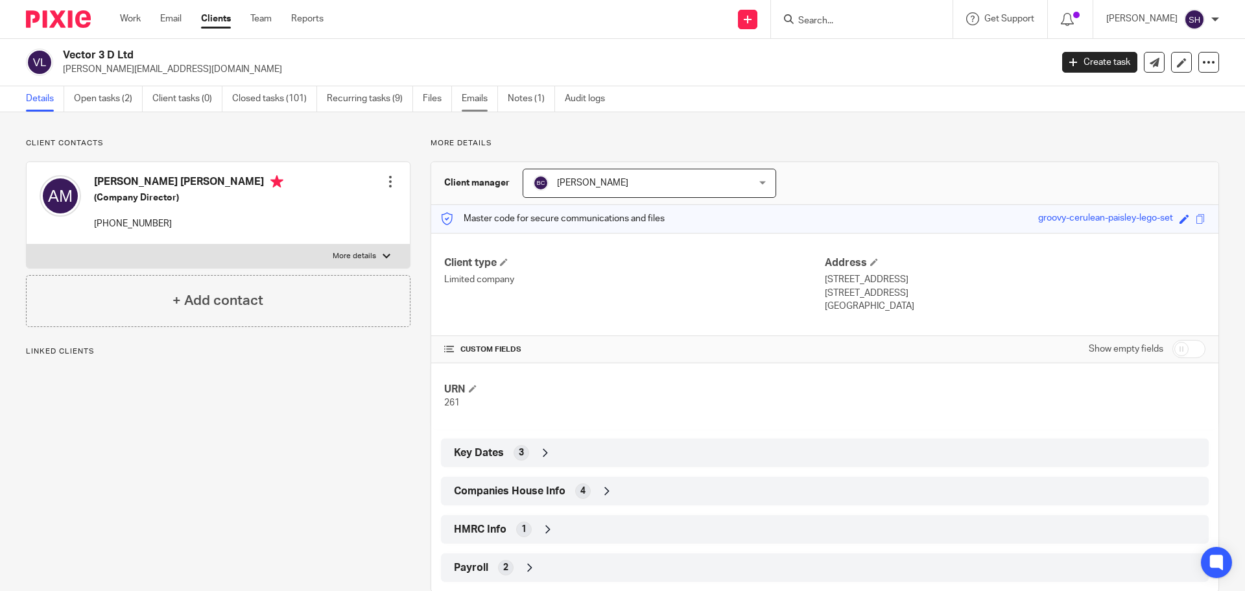
click at [487, 96] on link "Emails" at bounding box center [480, 98] width 36 height 25
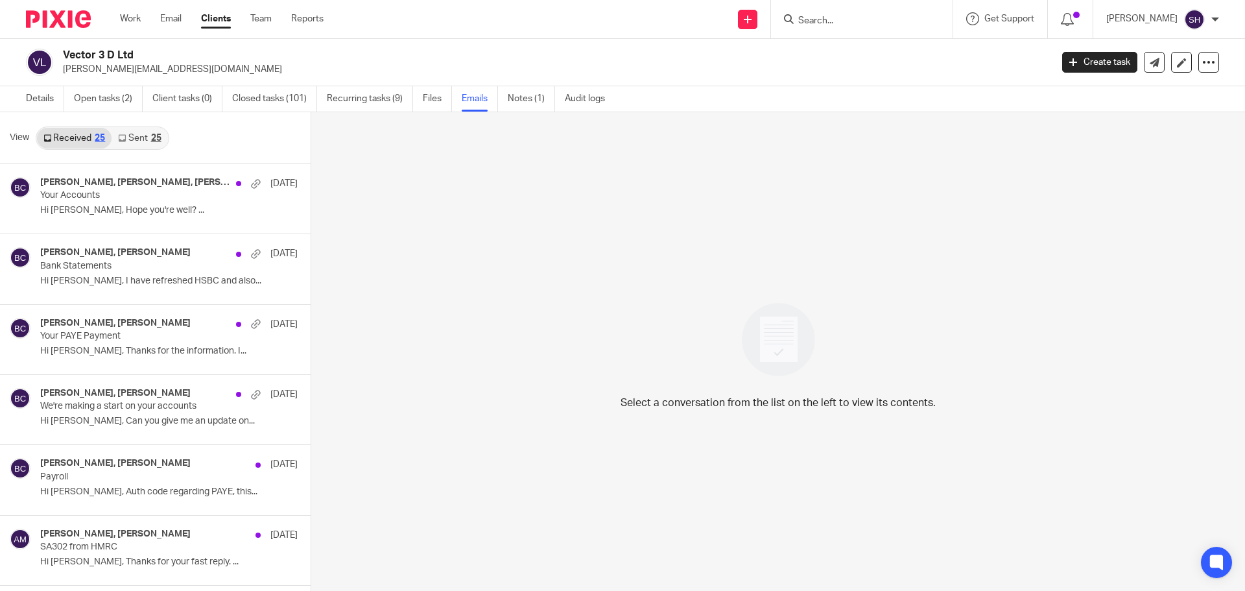
click at [130, 138] on link "Sent 25" at bounding box center [140, 138] width 56 height 21
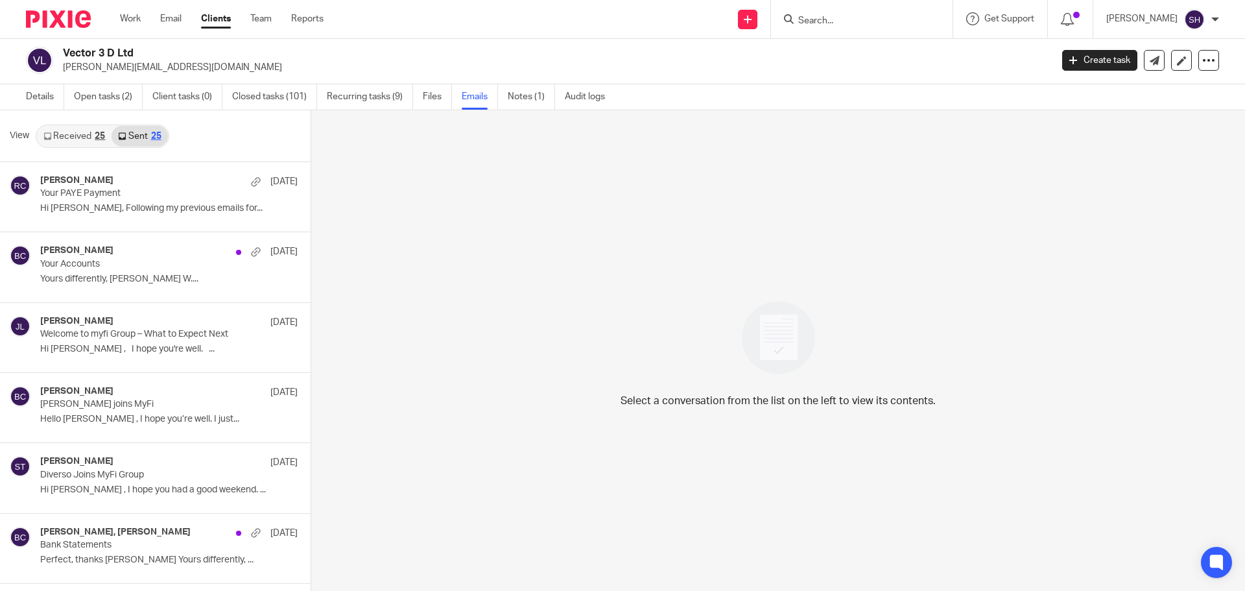
click at [837, 14] on form at bounding box center [866, 19] width 138 height 16
click at [834, 21] on input "Search" at bounding box center [855, 22] width 117 height 12
type input "haz"
click at [850, 52] on link at bounding box center [874, 50] width 161 height 19
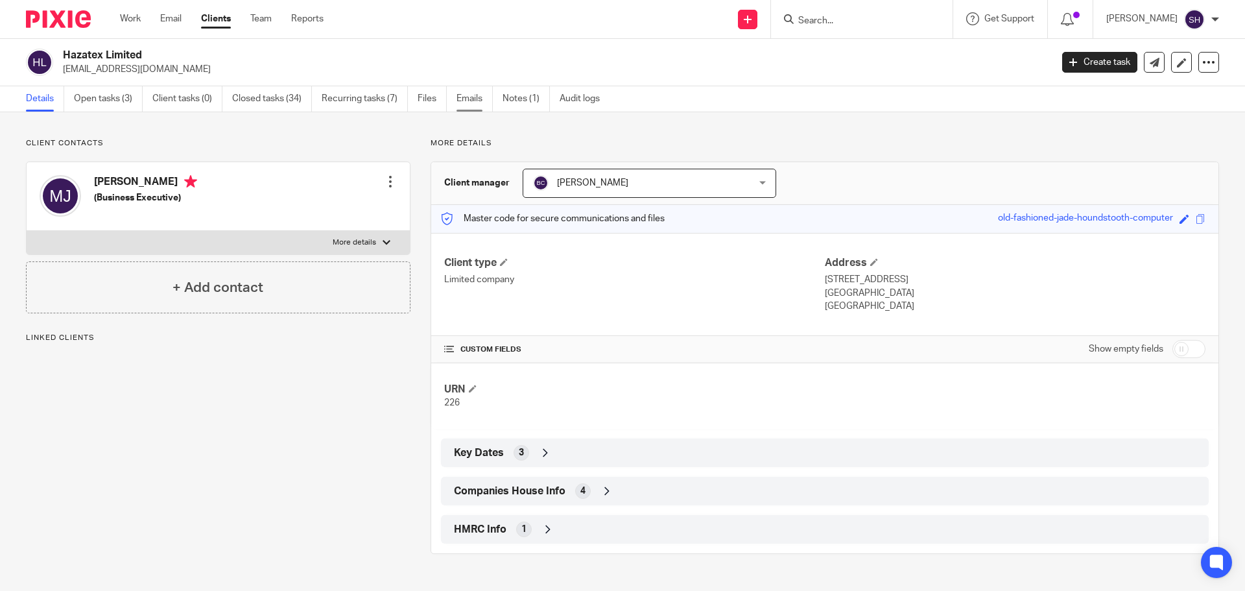
click at [478, 95] on link "Emails" at bounding box center [475, 98] width 36 height 25
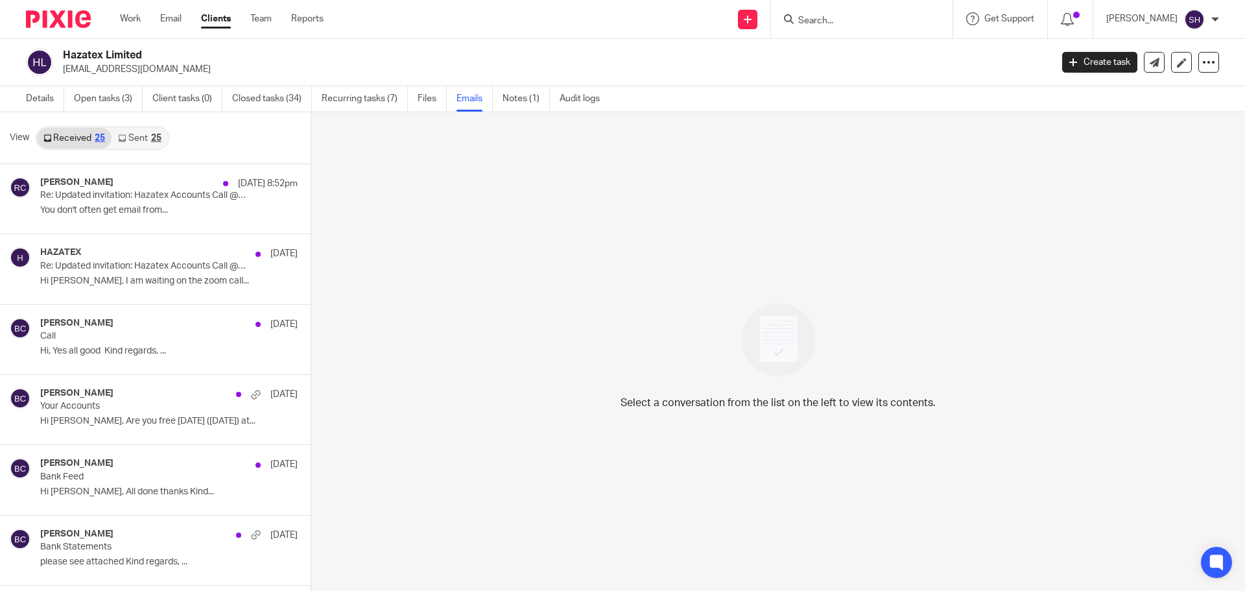
click at [141, 137] on link "Sent 25" at bounding box center [140, 138] width 56 height 21
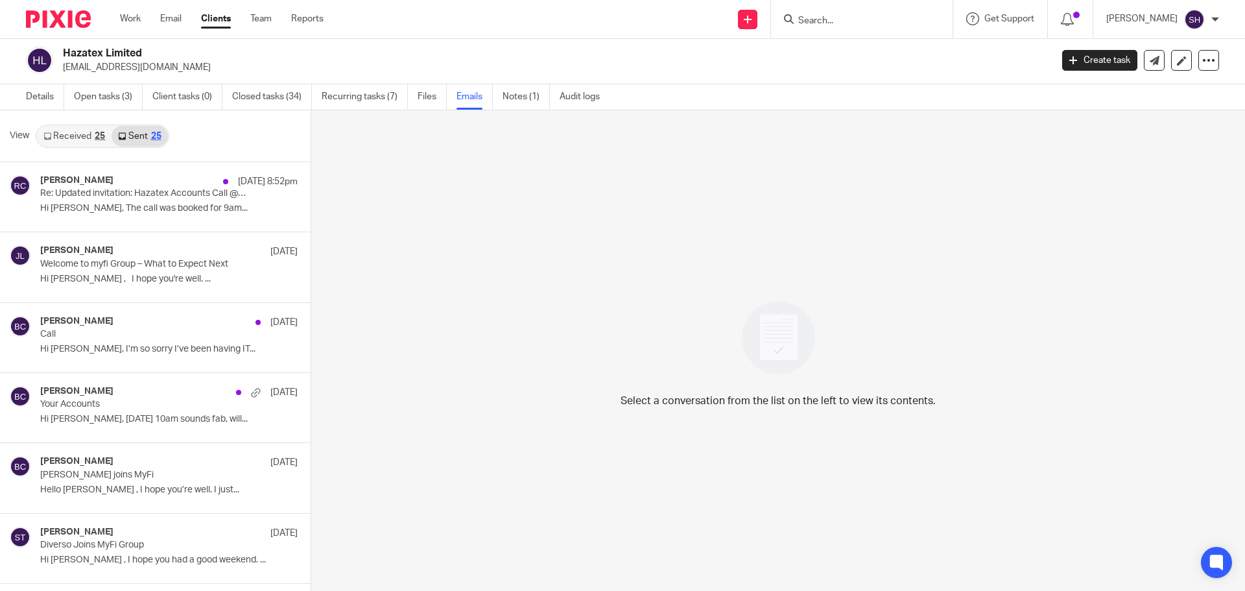
click at [841, 23] on input "Search" at bounding box center [855, 22] width 117 height 12
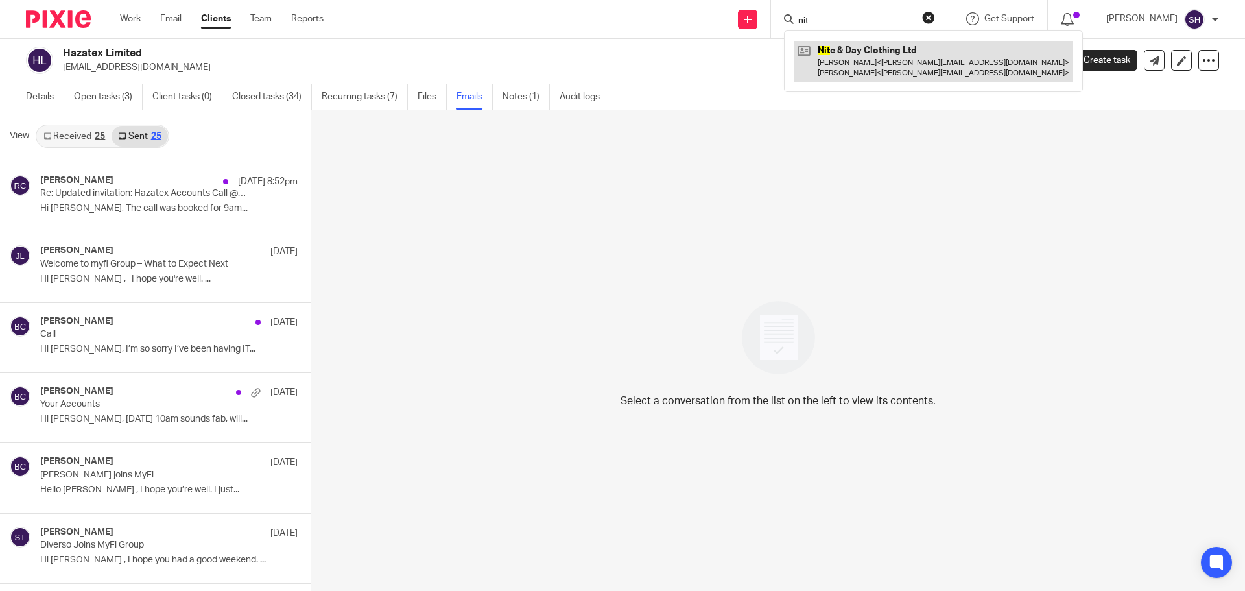
type input "nit"
click at [865, 64] on link at bounding box center [933, 61] width 278 height 40
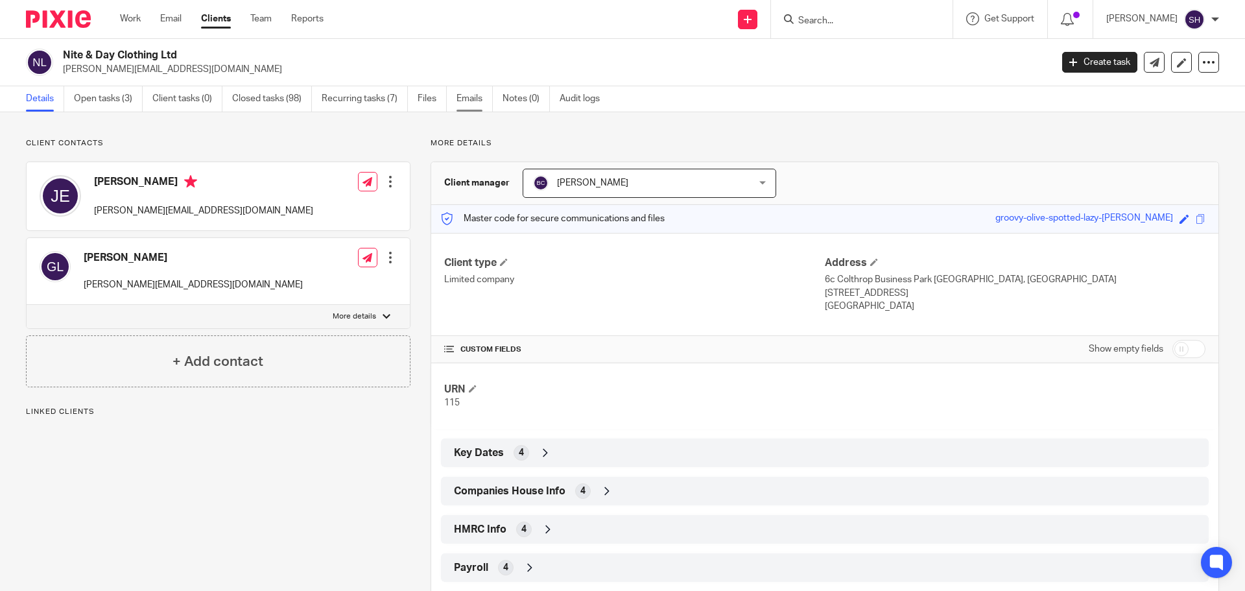
click at [487, 101] on link "Emails" at bounding box center [475, 98] width 36 height 25
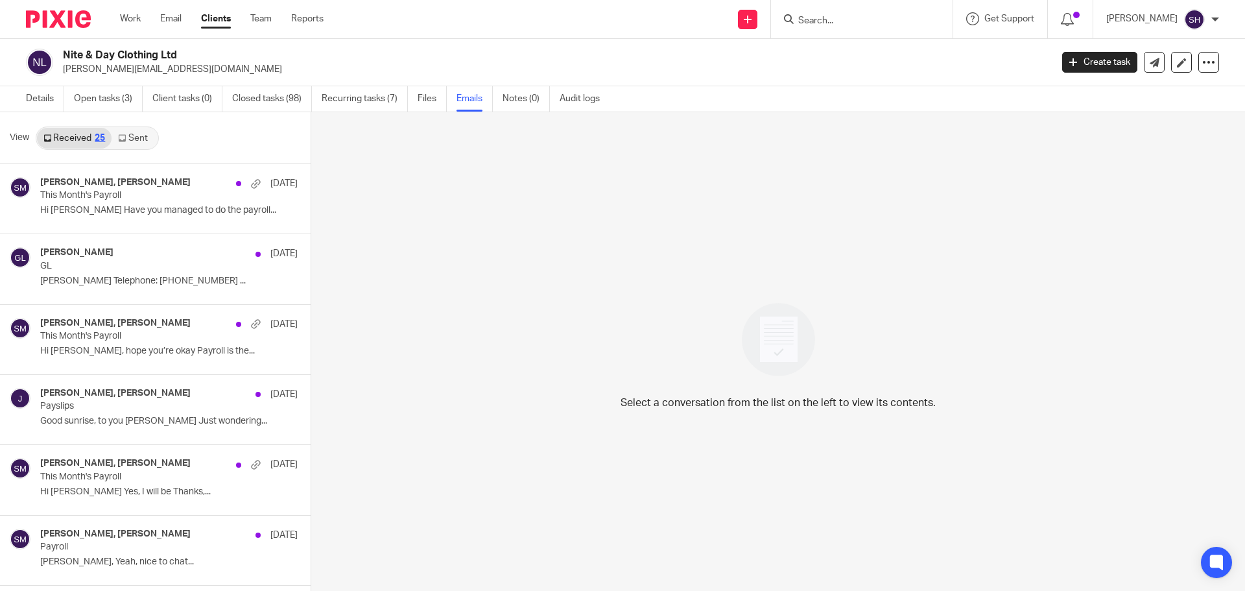
click at [137, 144] on link "Sent" at bounding box center [134, 138] width 45 height 21
